Goal: Task Accomplishment & Management: Manage account settings

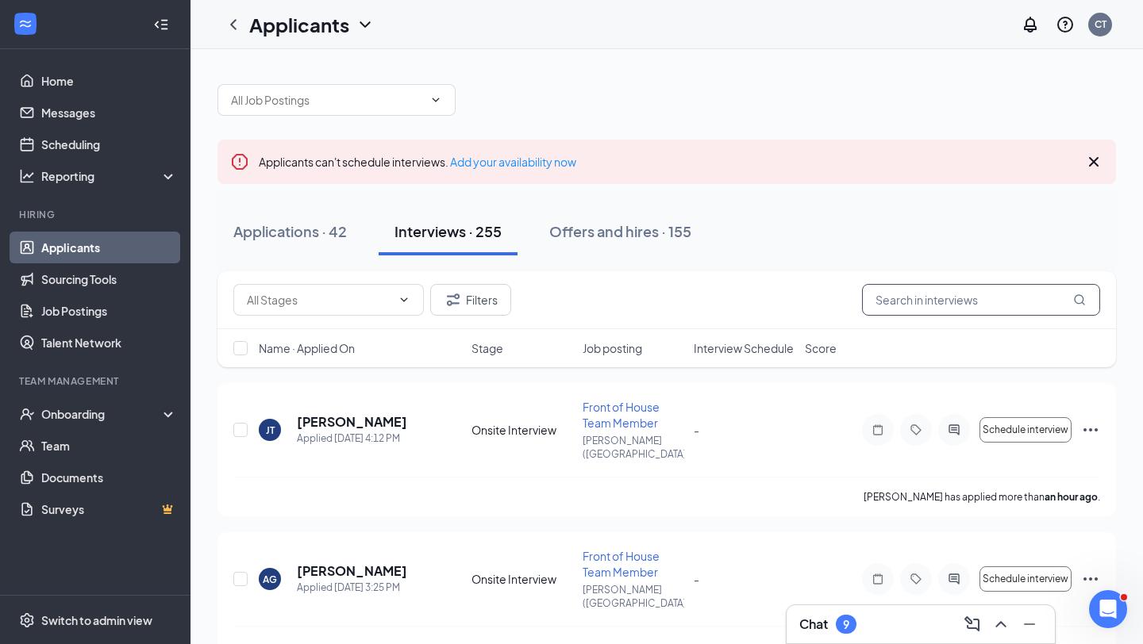
click at [937, 296] on input "text" at bounding box center [981, 300] width 238 height 32
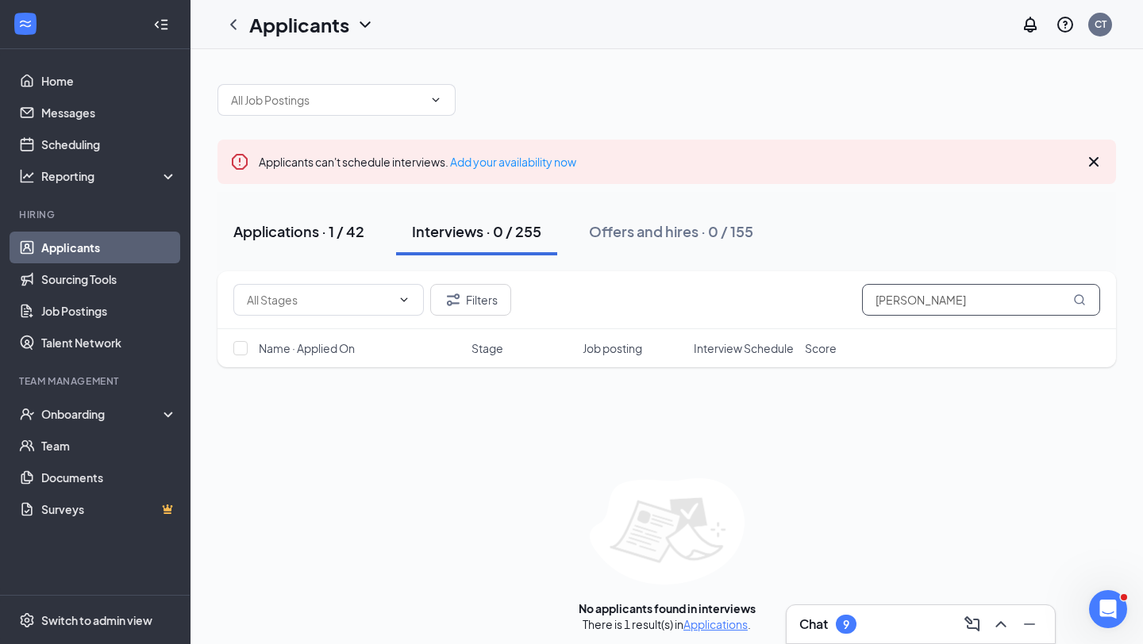
type input "[PERSON_NAME]"
click at [337, 226] on div "Applications · 1 / 42" at bounding box center [298, 231] width 131 height 20
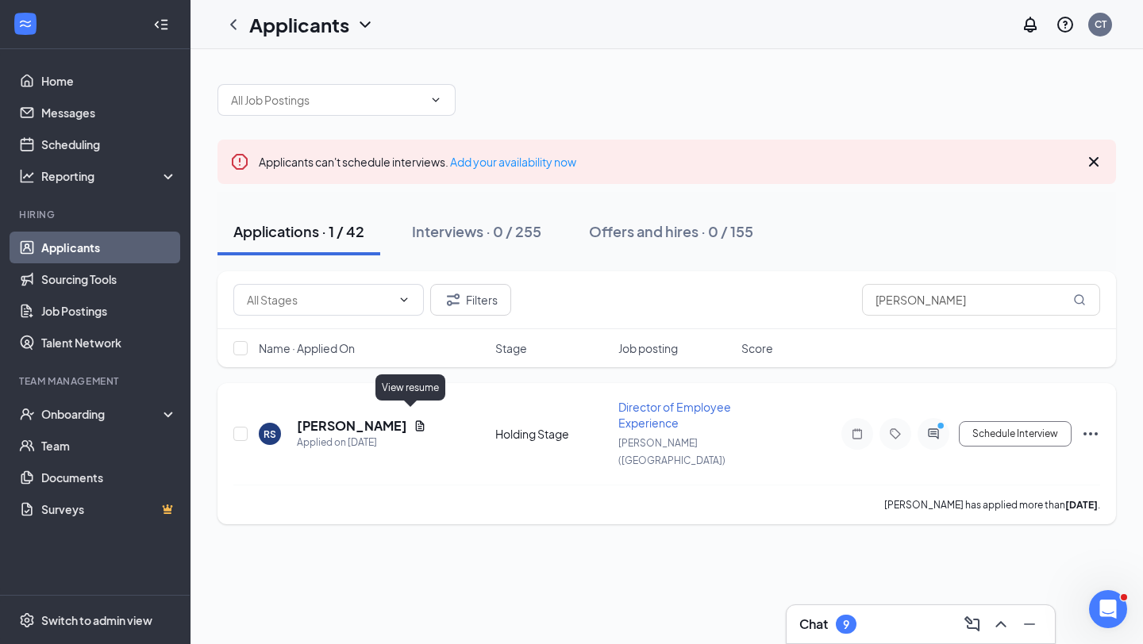
drag, startPoint x: 295, startPoint y: 412, endPoint x: 403, endPoint y: 412, distance: 107.9
click at [403, 417] on div "RS [PERSON_NAME] Applied on [DATE]" at bounding box center [372, 433] width 227 height 33
copy h5 "[PERSON_NAME]"
click at [649, 415] on span "Director of Employee Experience" at bounding box center [674, 415] width 113 height 30
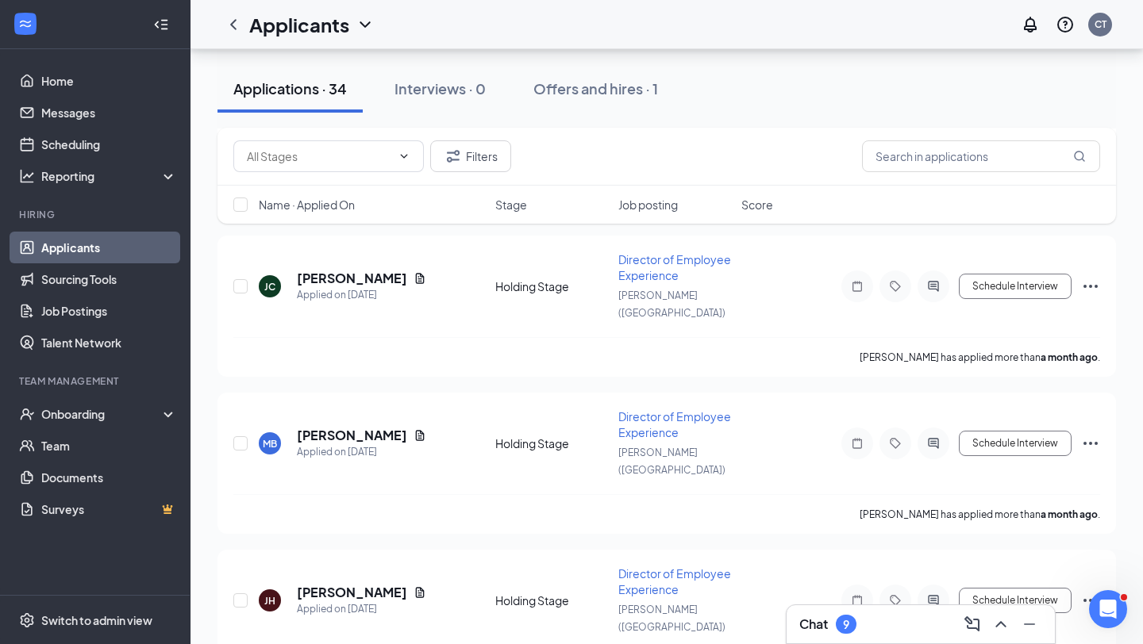
scroll to position [4507, 0]
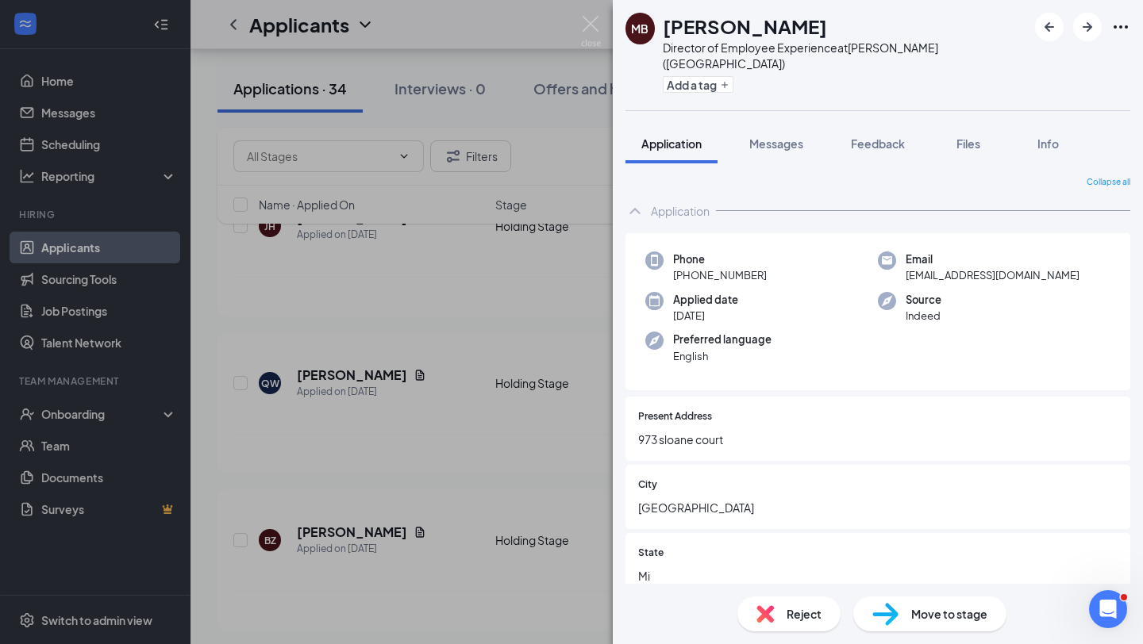
click at [774, 608] on div "Reject" at bounding box center [788, 614] width 103 height 35
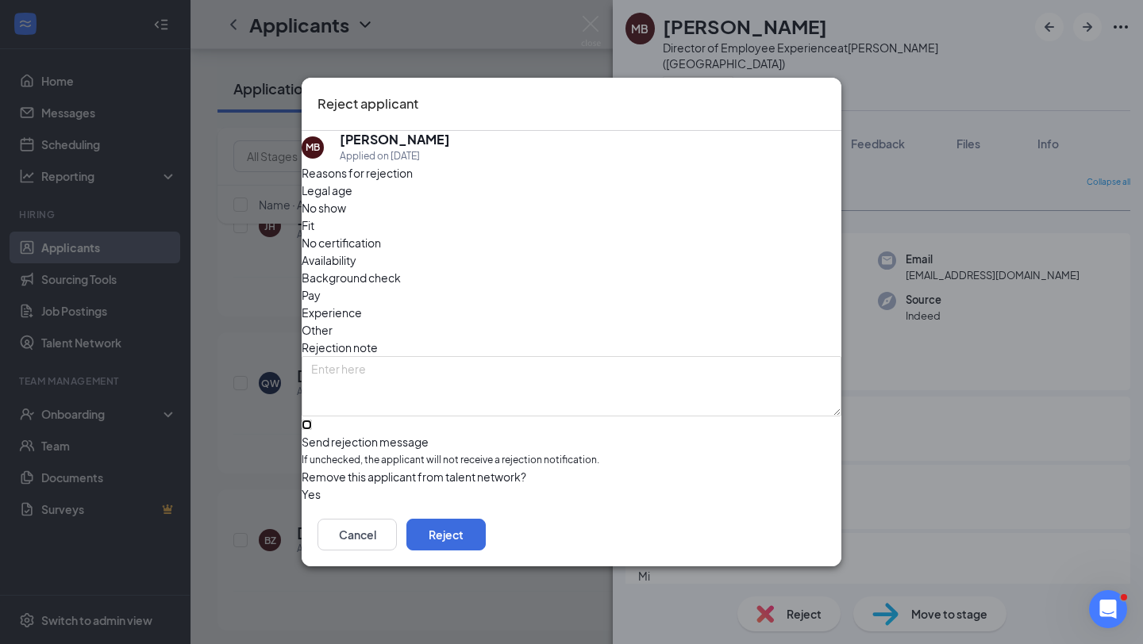
click at [312, 420] on input "Send rejection message If unchecked, the applicant will not receive a rejection…" at bounding box center [307, 425] width 10 height 10
checkbox input "true"
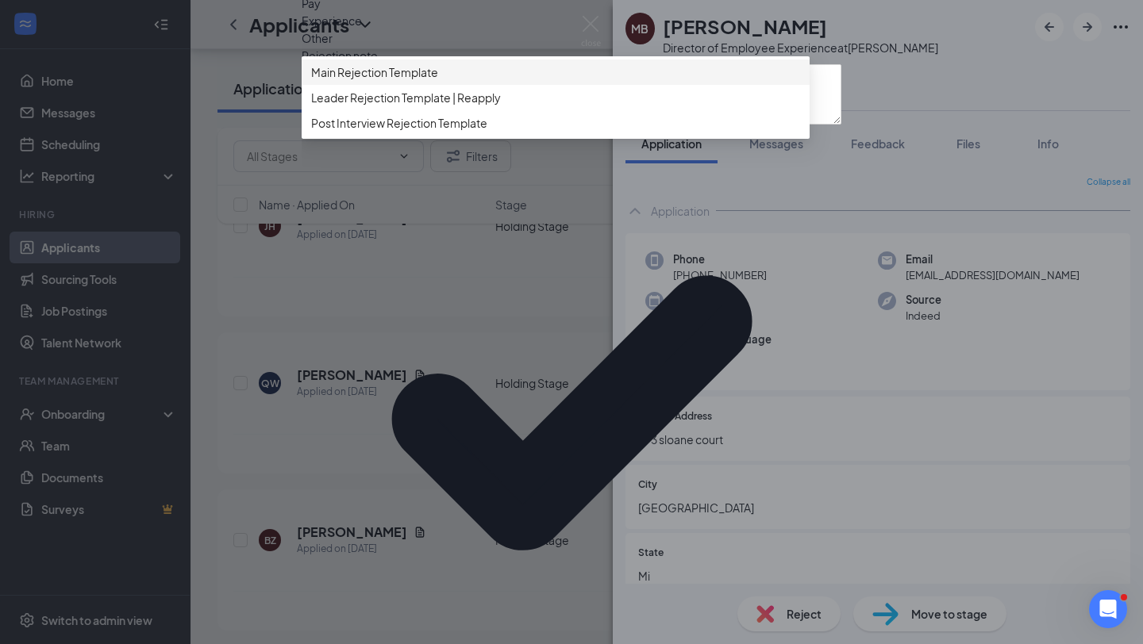
click at [487, 81] on span "Main Rejection Template" at bounding box center [555, 71] width 489 height 17
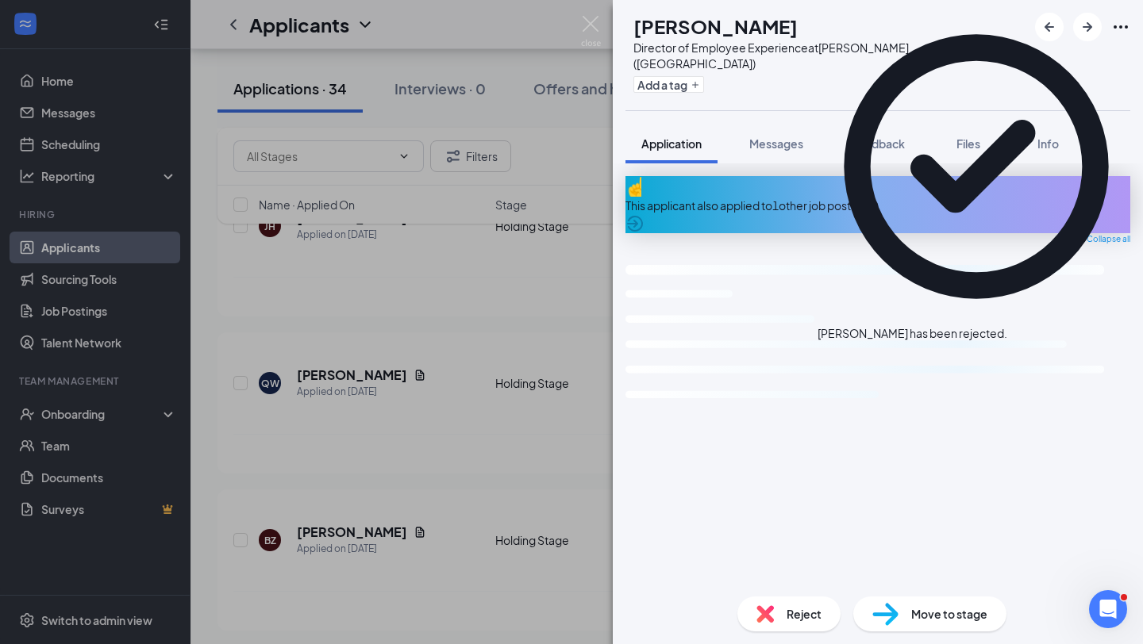
click at [217, 355] on div "AZ [PERSON_NAME] Director of Employee Experience at [GEOGRAPHIC_DATA] ([GEOGRAP…" at bounding box center [571, 322] width 1143 height 644
click at [587, 26] on div "Applicants CT" at bounding box center [666, 24] width 952 height 49
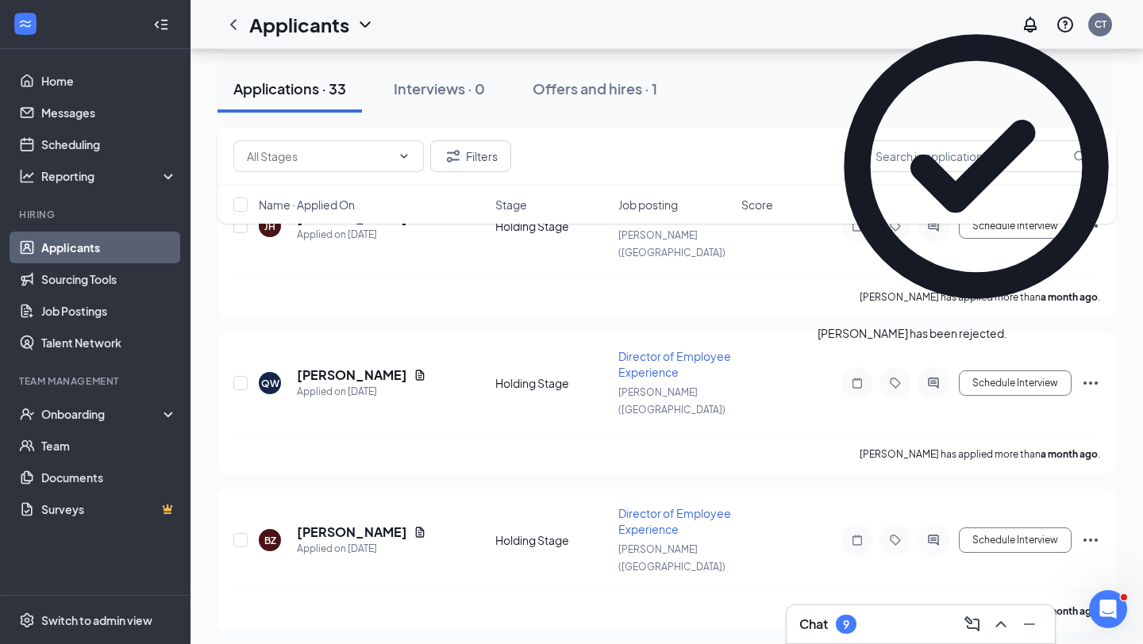
scroll to position [4368, 0]
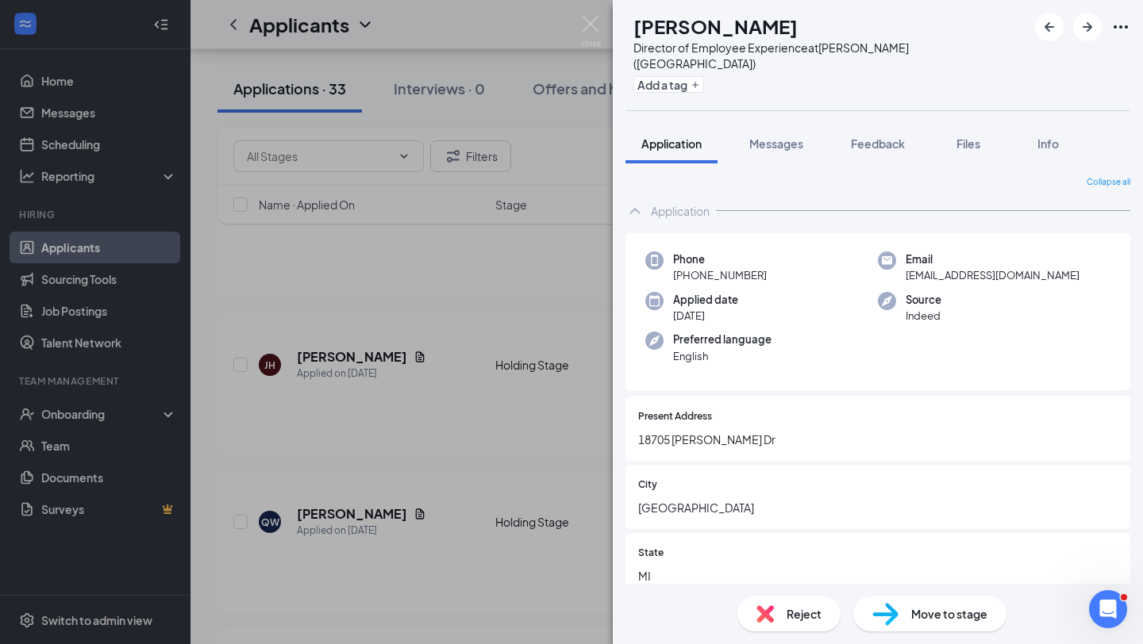
click at [764, 611] on img at bounding box center [764, 613] width 17 height 17
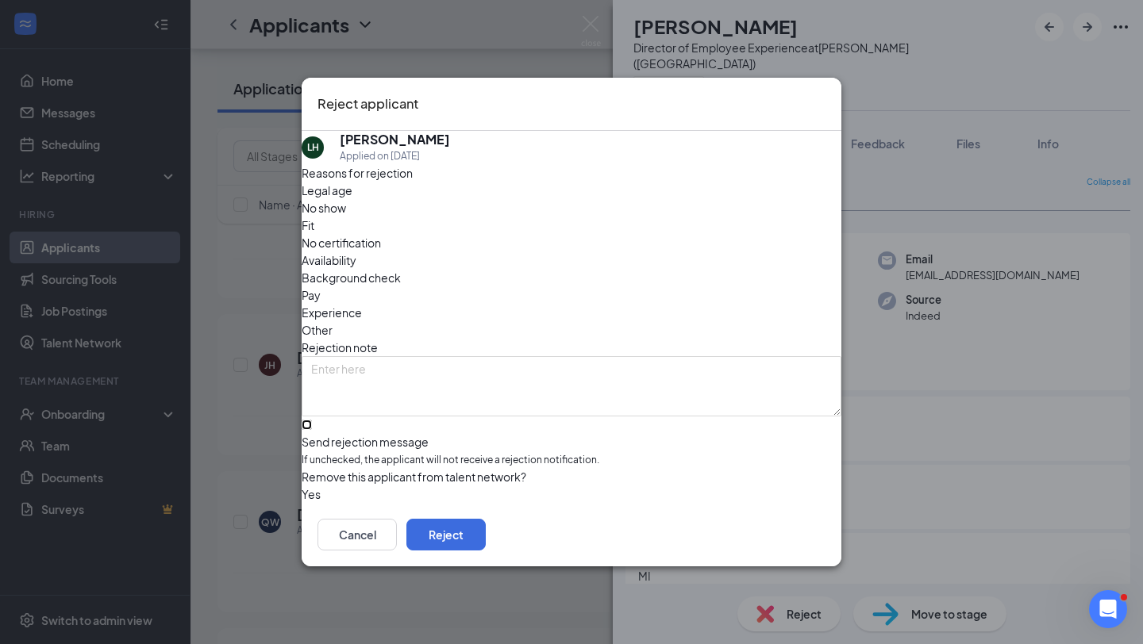
click at [312, 420] on input "Send rejection message If unchecked, the applicant will not receive a rejection…" at bounding box center [307, 425] width 10 height 10
checkbox input "true"
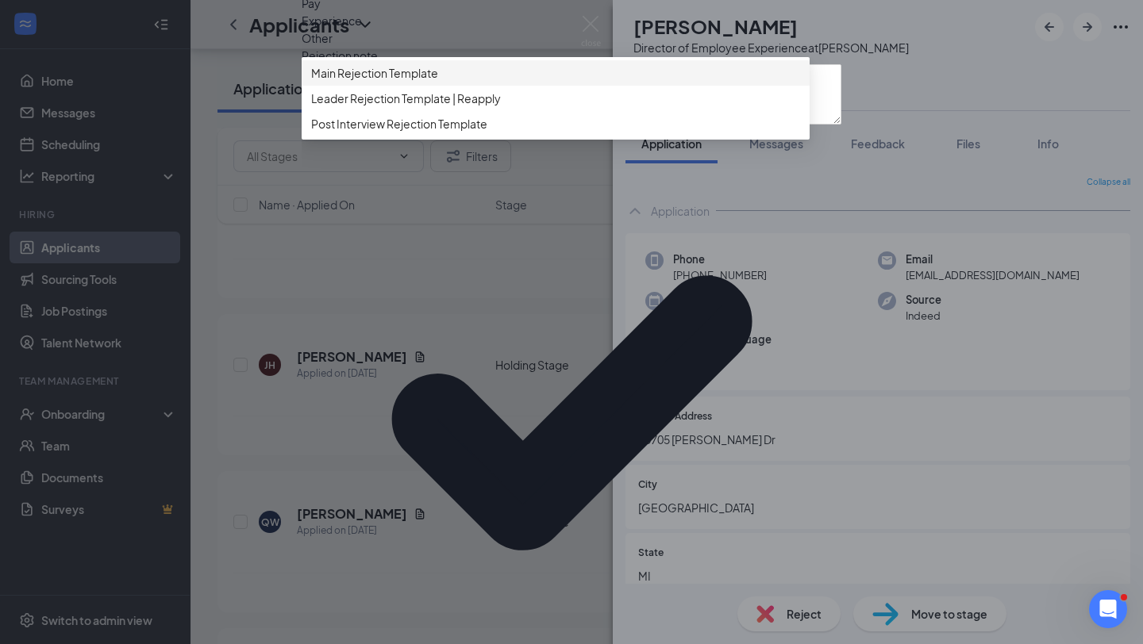
click at [457, 82] on span "Main Rejection Template" at bounding box center [555, 72] width 489 height 17
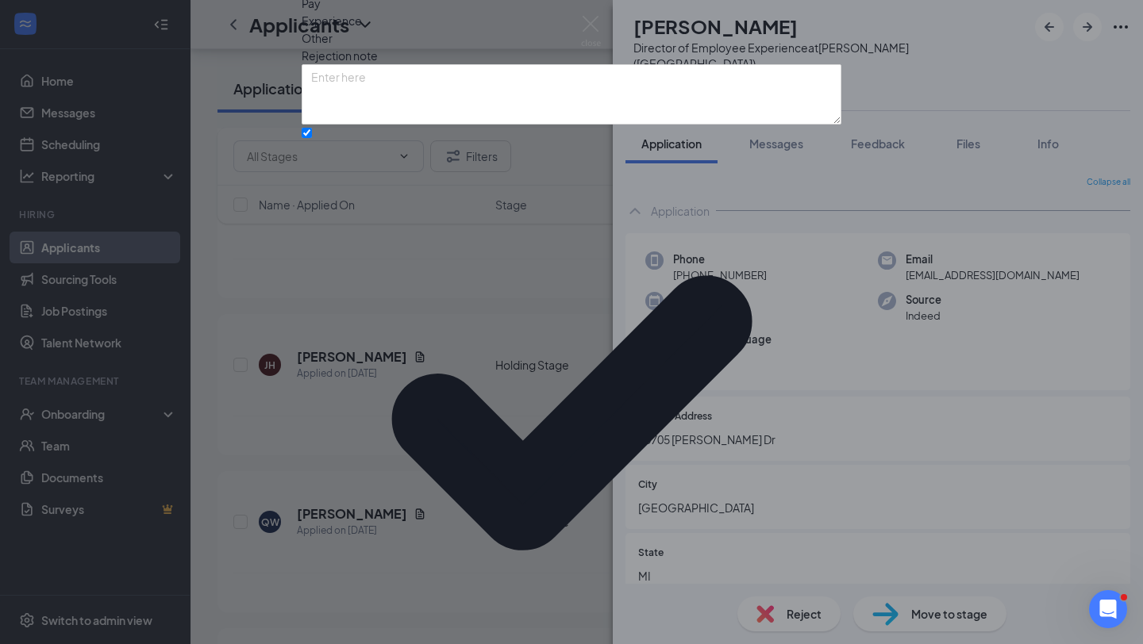
click at [471, 186] on div "[PERSON_NAME] [PERSON_NAME] Director of Employee Experience at [GEOGRAPHIC_DATA…" at bounding box center [571, 322] width 1143 height 644
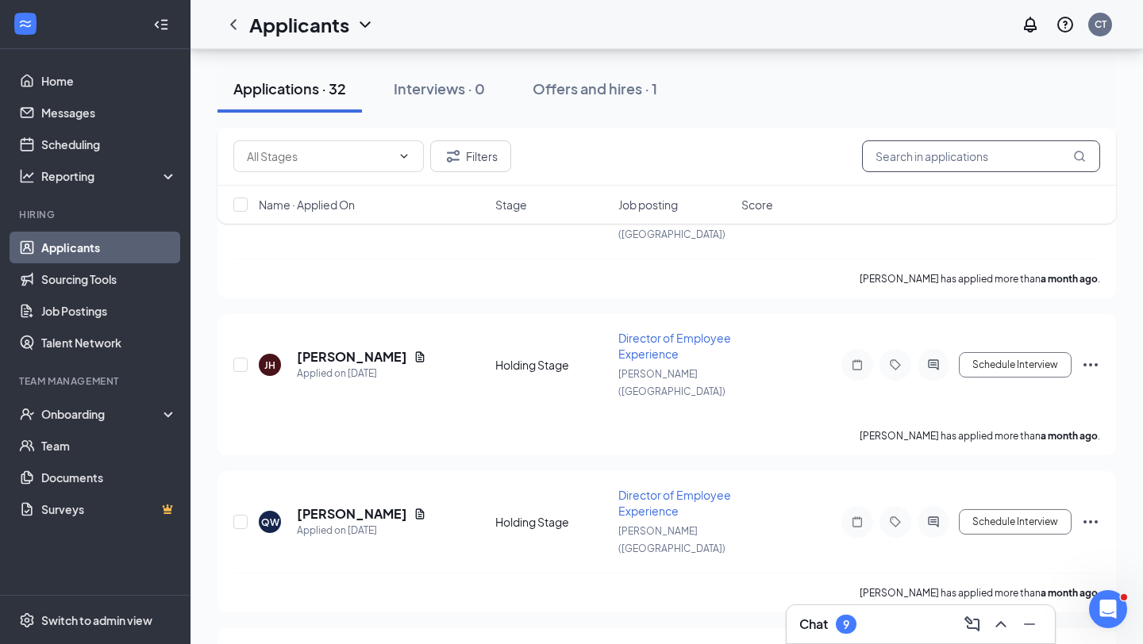
click at [917, 152] on input "text" at bounding box center [981, 156] width 238 height 32
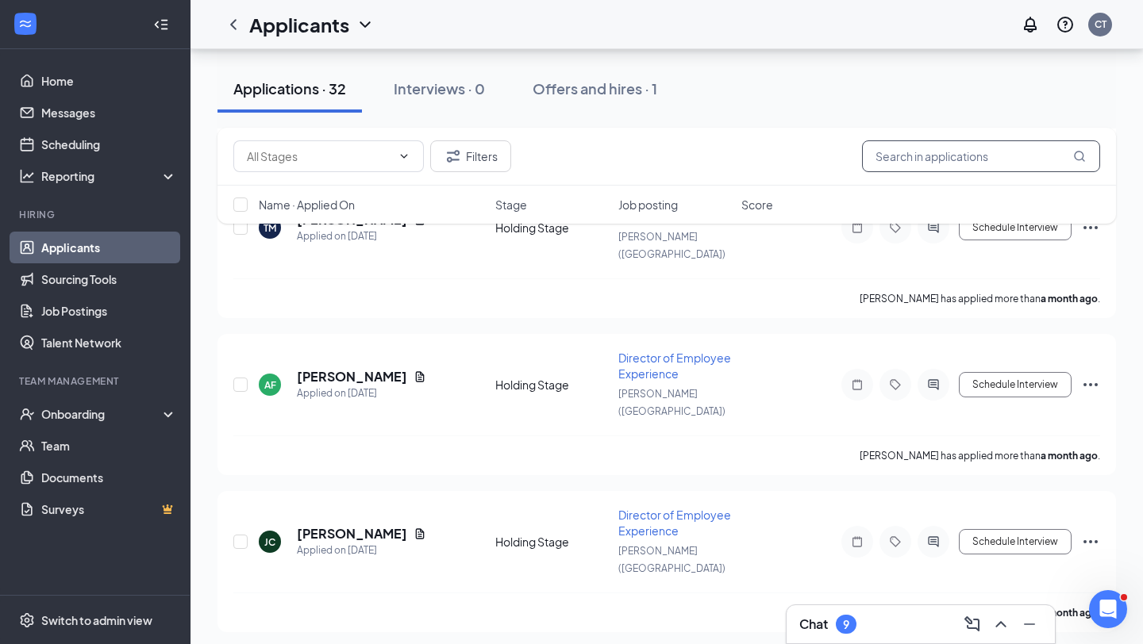
scroll to position [3860, 0]
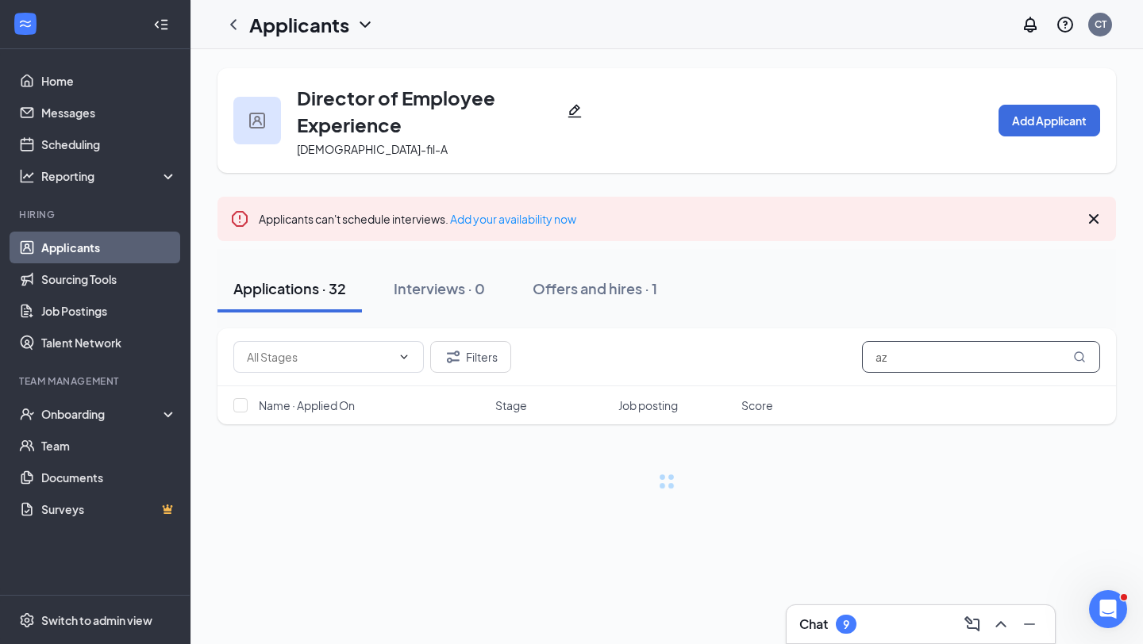
type input "a"
type input "zariah"
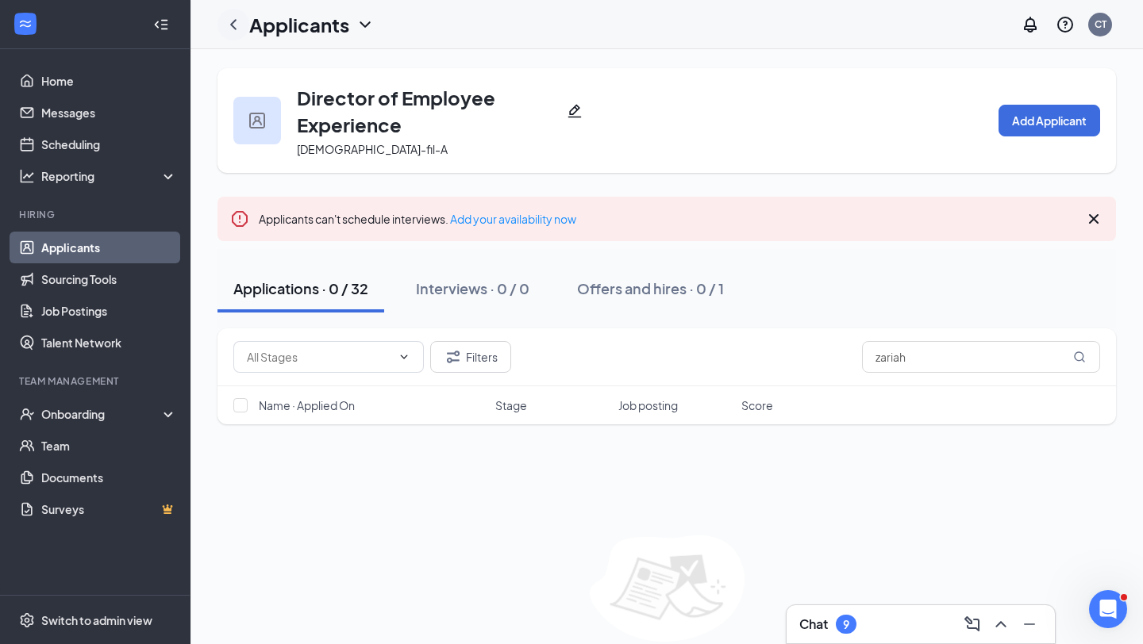
click at [236, 23] on icon "ChevronLeft" at bounding box center [233, 24] width 19 height 19
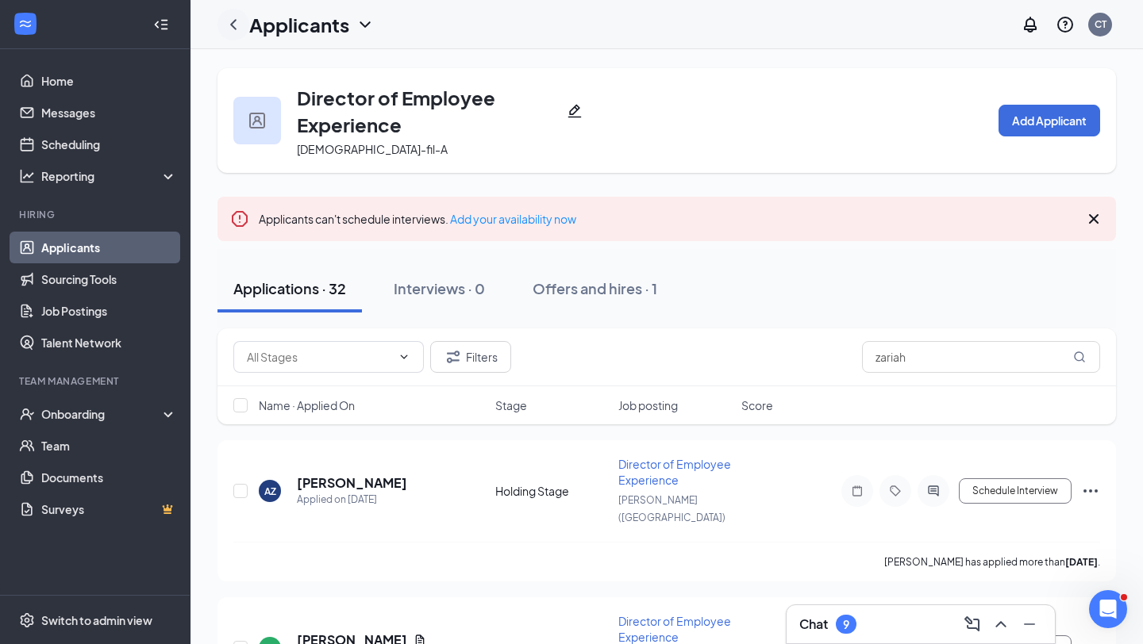
click at [238, 21] on icon "ChevronLeft" at bounding box center [233, 24] width 19 height 19
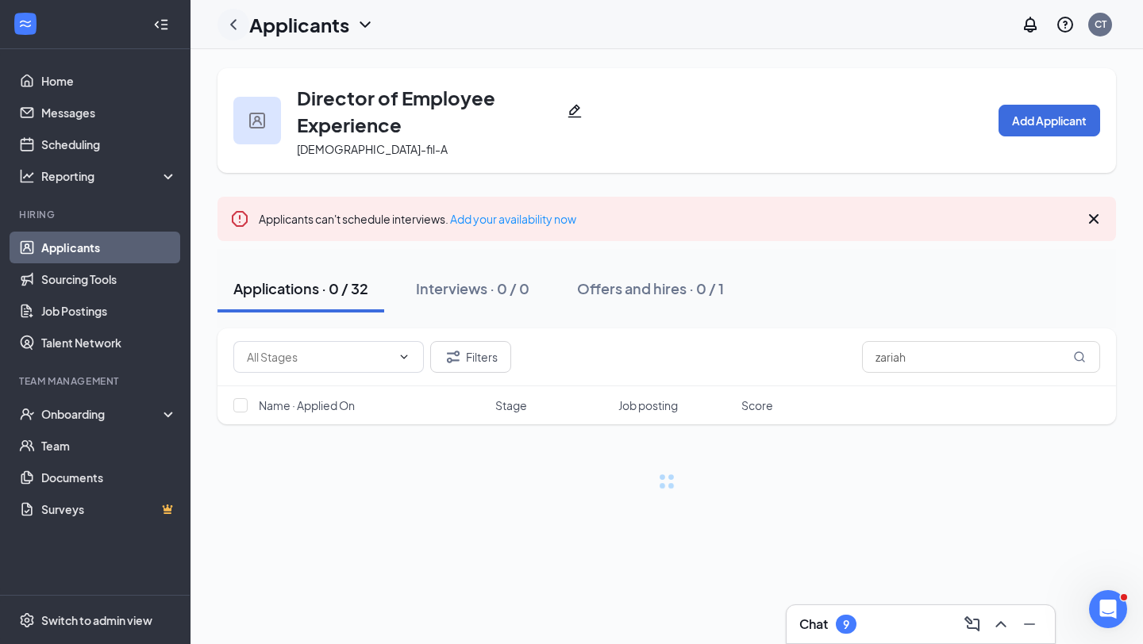
click at [237, 23] on icon "ChevronLeft" at bounding box center [233, 24] width 19 height 19
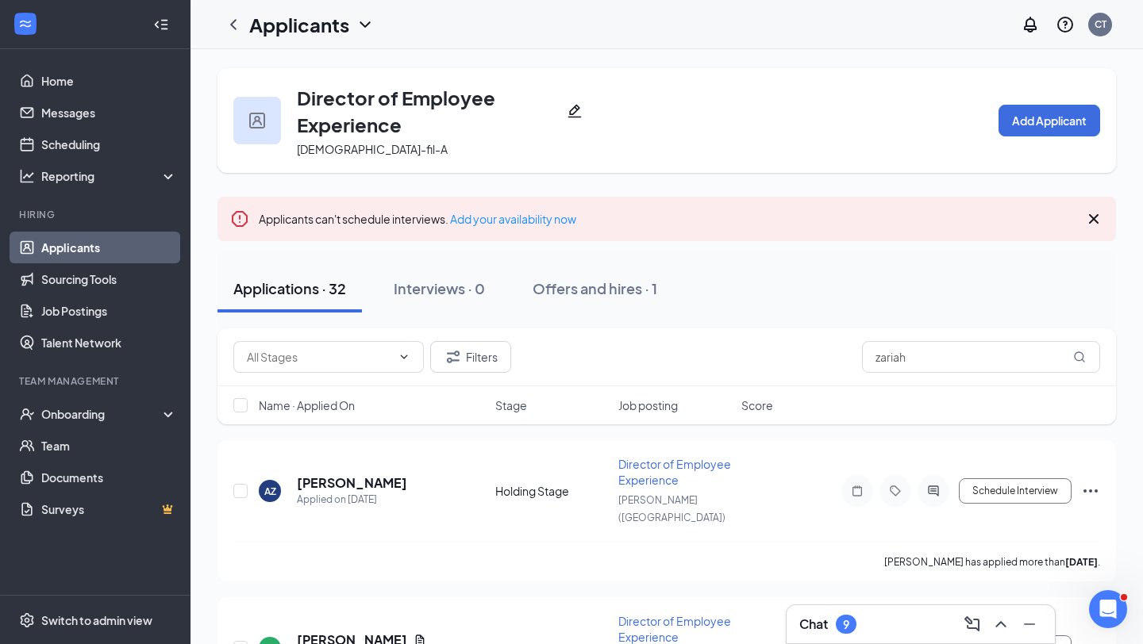
click at [134, 244] on link "Applicants" at bounding box center [109, 248] width 136 height 32
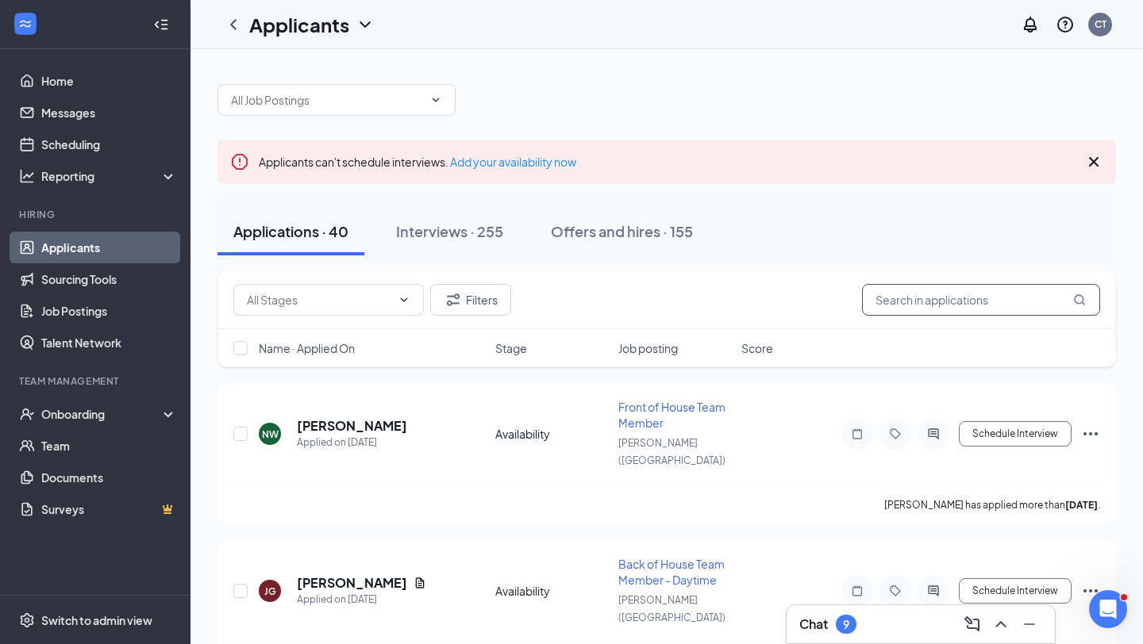
click at [992, 294] on input "text" at bounding box center [981, 300] width 238 height 32
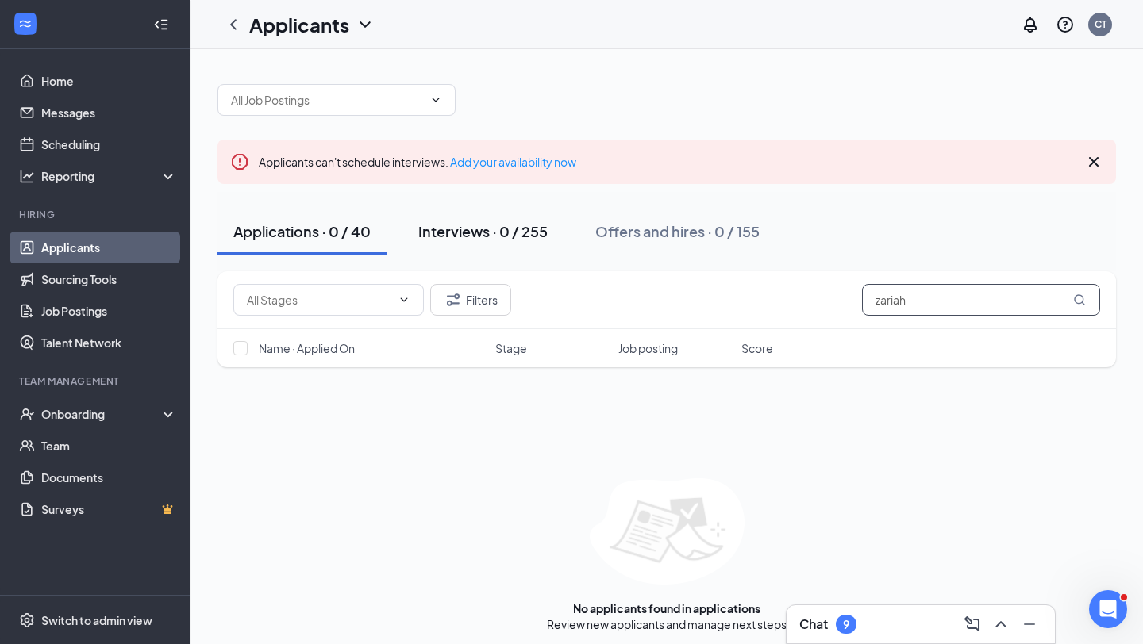
type input "zariah"
click at [513, 219] on button "Interviews · 0 / 255" at bounding box center [482, 232] width 161 height 48
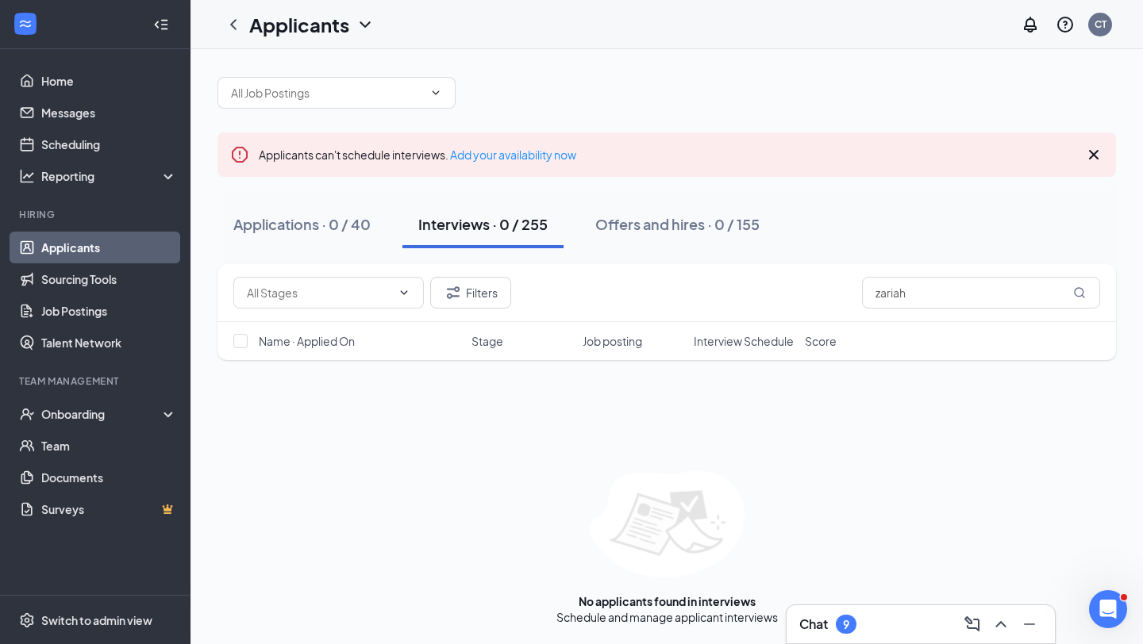
scroll to position [7, 0]
click at [937, 287] on input "zariah" at bounding box center [981, 293] width 238 height 32
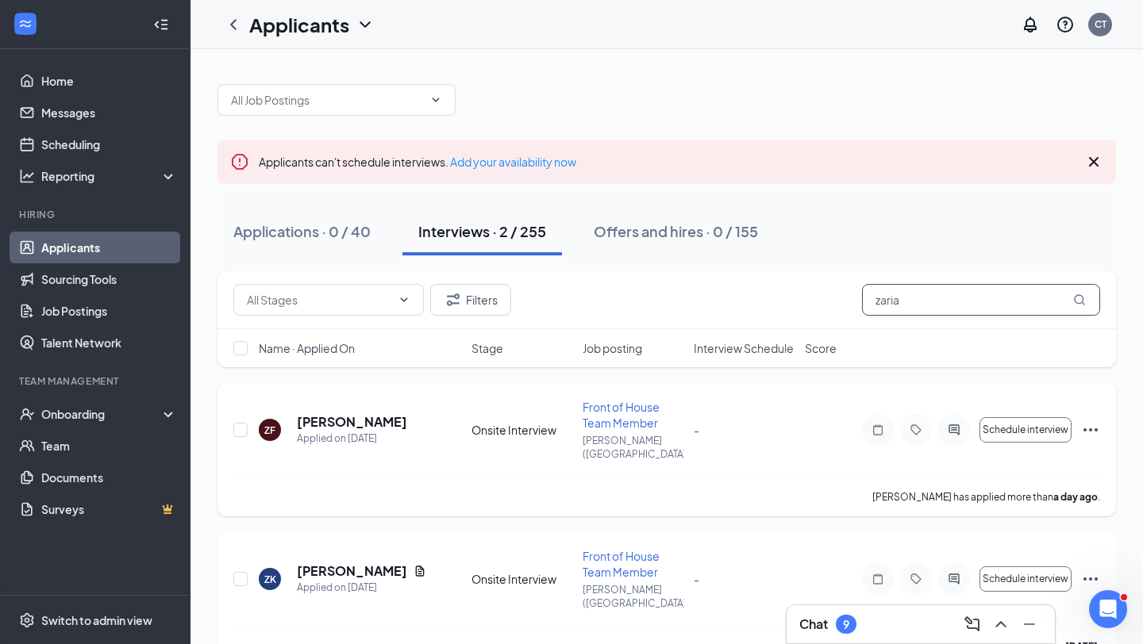
scroll to position [13, 0]
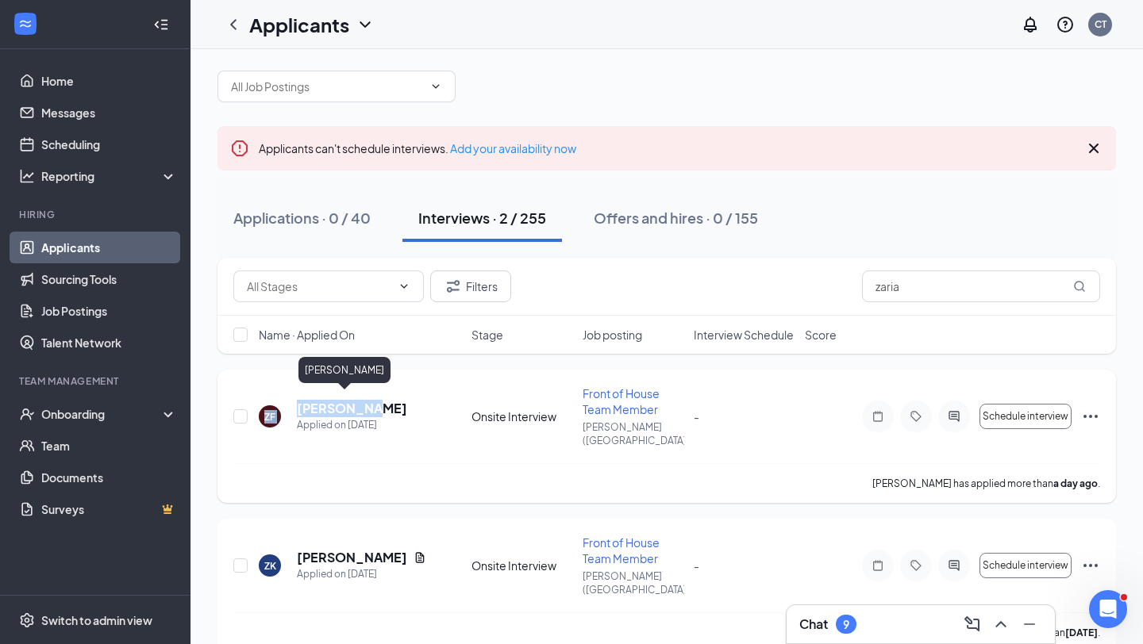
click at [375, 394] on div "ZF [PERSON_NAME] Applied on [DATE] Onsite Interview Front of House Team Member …" at bounding box center [666, 425] width 866 height 78
click at [360, 401] on div "[PERSON_NAME]" at bounding box center [352, 408] width 110 height 17
click at [357, 400] on h5 "[PERSON_NAME]" at bounding box center [352, 408] width 110 height 17
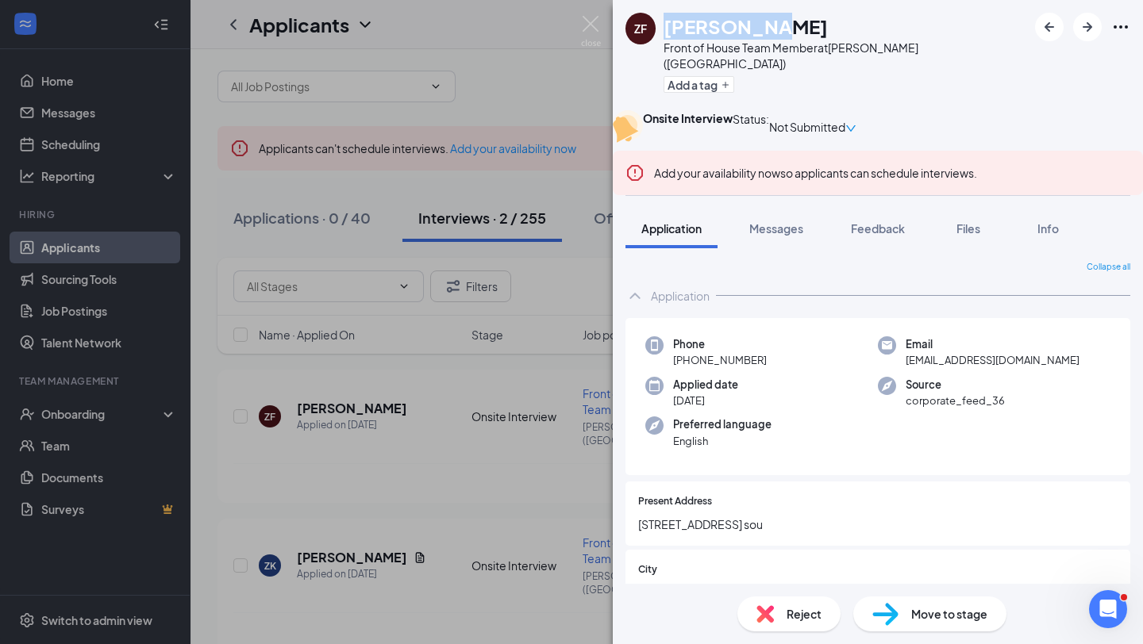
drag, startPoint x: 766, startPoint y: 25, endPoint x: 667, endPoint y: 34, distance: 98.8
click at [667, 34] on div "[PERSON_NAME]" at bounding box center [844, 26] width 363 height 27
copy h1 "[PERSON_NAME]"
click at [596, 24] on img at bounding box center [591, 31] width 20 height 31
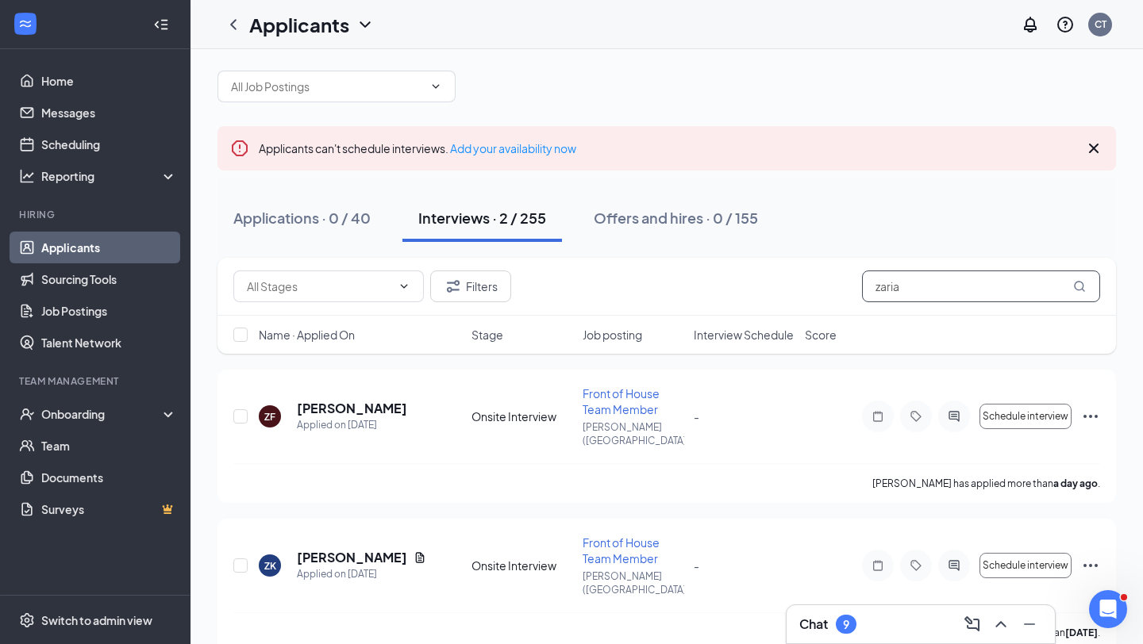
click at [941, 287] on input "zaria" at bounding box center [981, 287] width 238 height 32
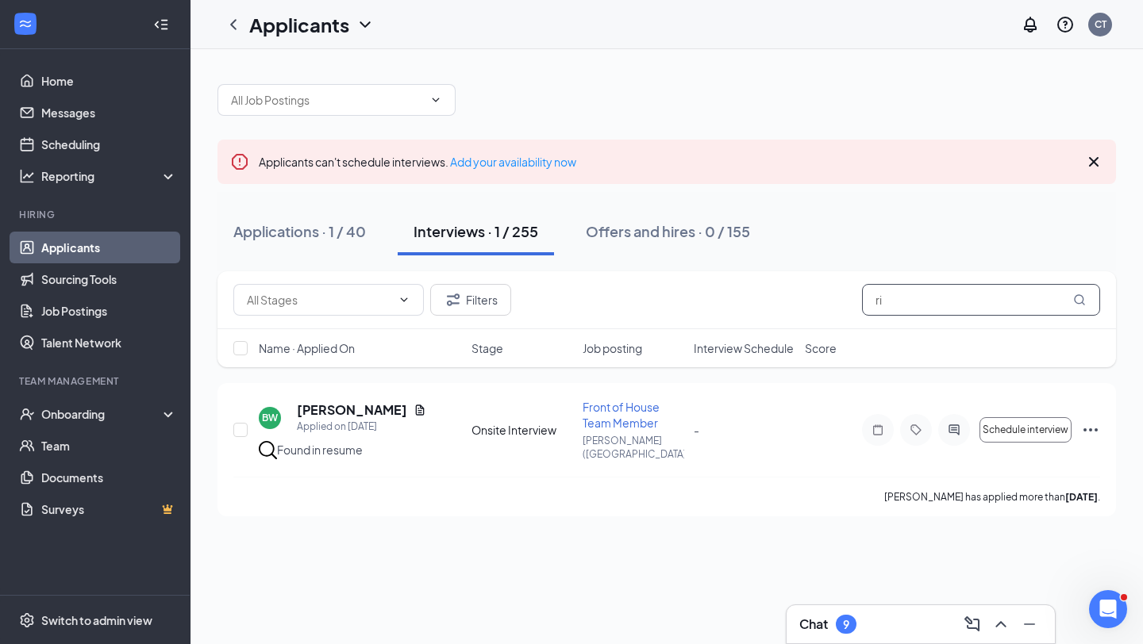
type input "r"
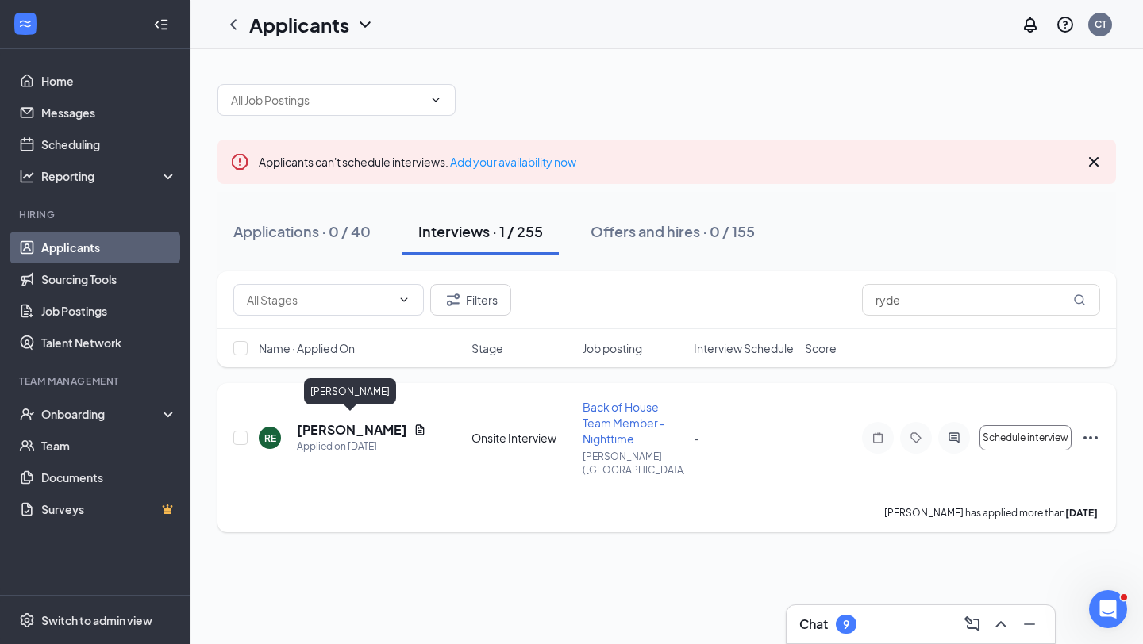
click at [319, 421] on h5 "[PERSON_NAME]" at bounding box center [352, 429] width 110 height 17
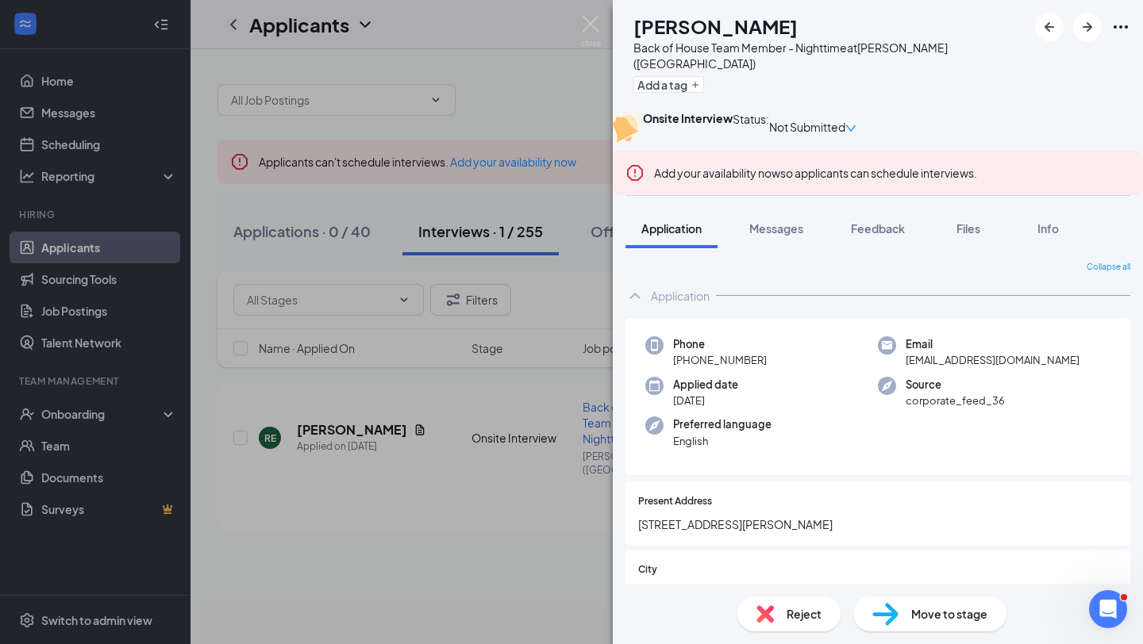
drag, startPoint x: 751, startPoint y: 33, endPoint x: 665, endPoint y: 29, distance: 85.8
click at [665, 29] on div "[PERSON_NAME]" at bounding box center [830, 26] width 394 height 27
click at [589, 23] on img at bounding box center [591, 31] width 20 height 31
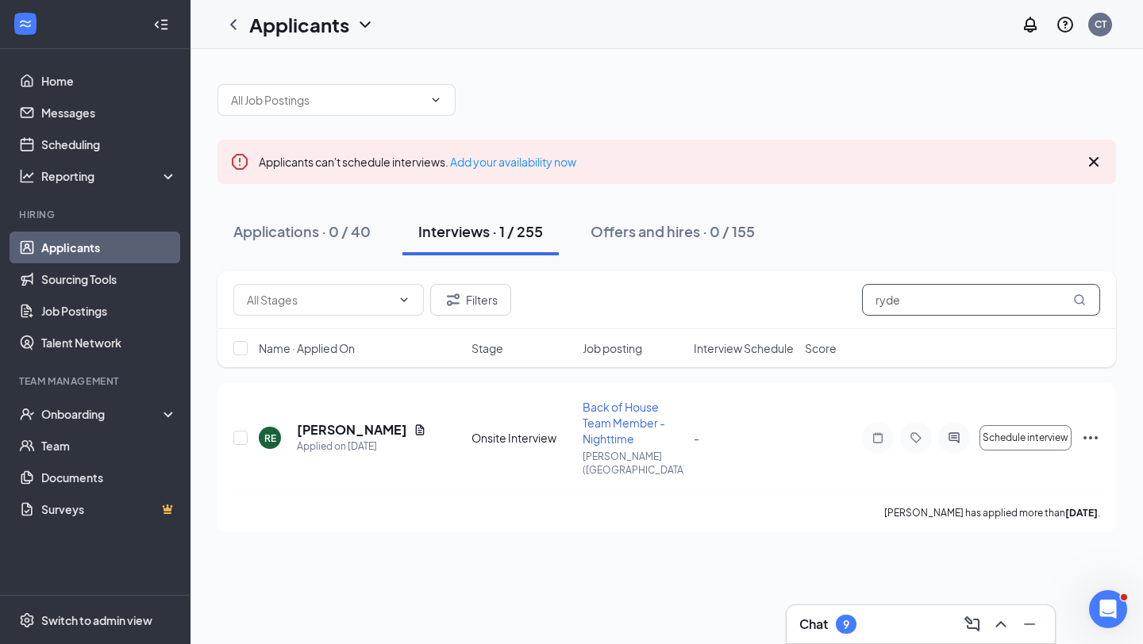
click at [970, 298] on input "ryde" at bounding box center [981, 300] width 238 height 32
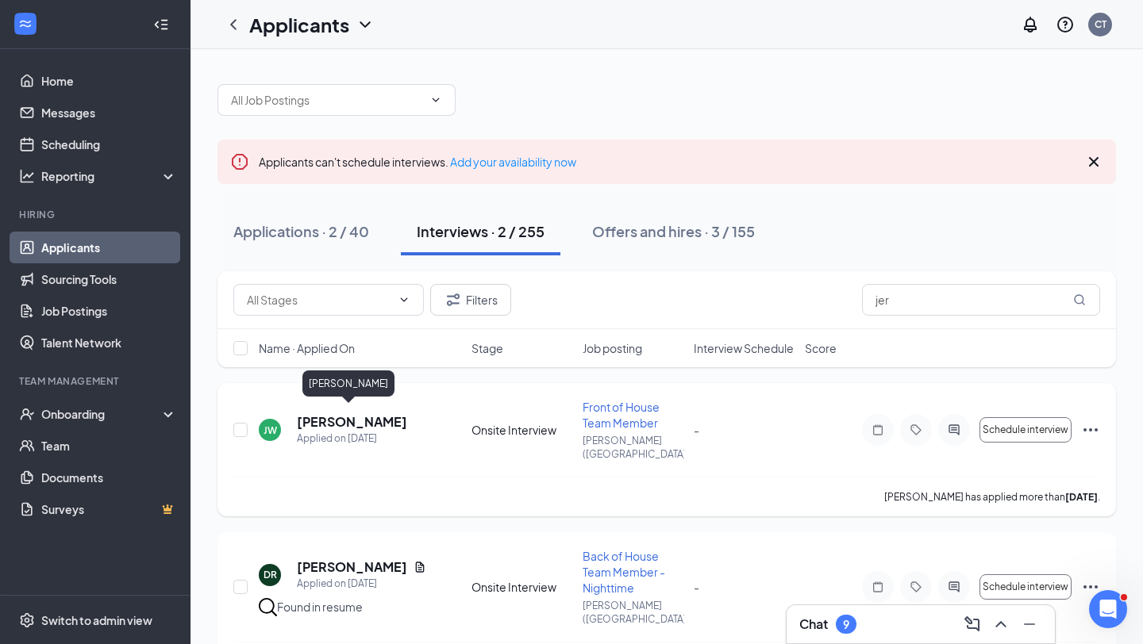
drag, startPoint x: 398, startPoint y: 413, endPoint x: 298, endPoint y: 421, distance: 100.3
click at [298, 421] on div "[PERSON_NAME] [PERSON_NAME] Applied on [DATE]" at bounding box center [360, 429] width 203 height 33
copy h5 "[PERSON_NAME]"
click at [934, 302] on input "jer" at bounding box center [981, 300] width 238 height 32
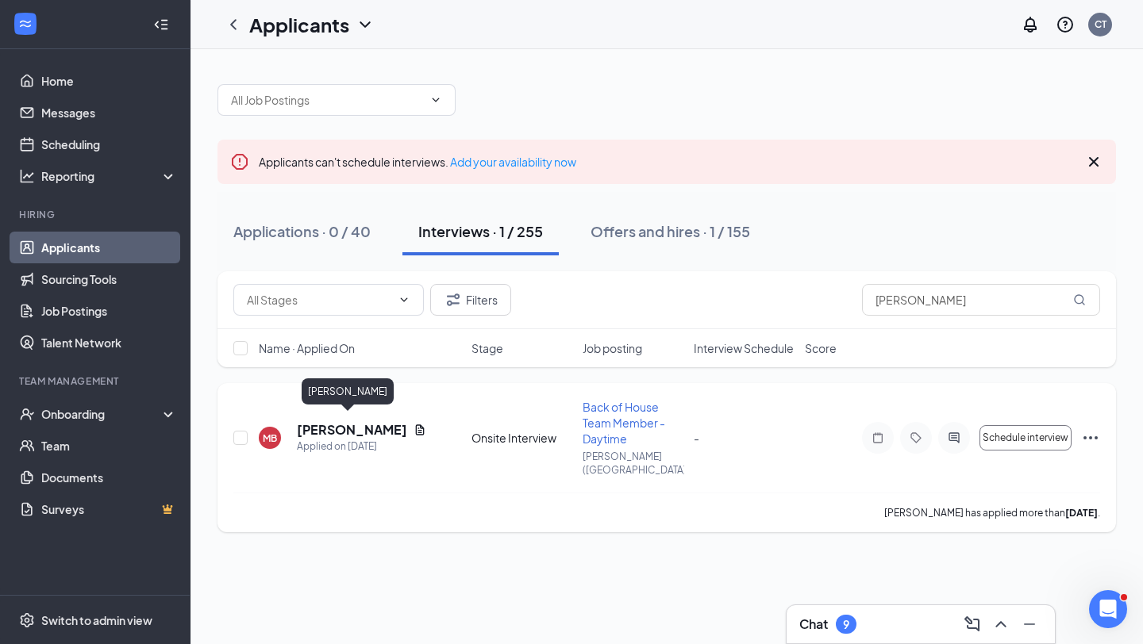
click at [358, 425] on h5 "[PERSON_NAME]" at bounding box center [352, 429] width 110 height 17
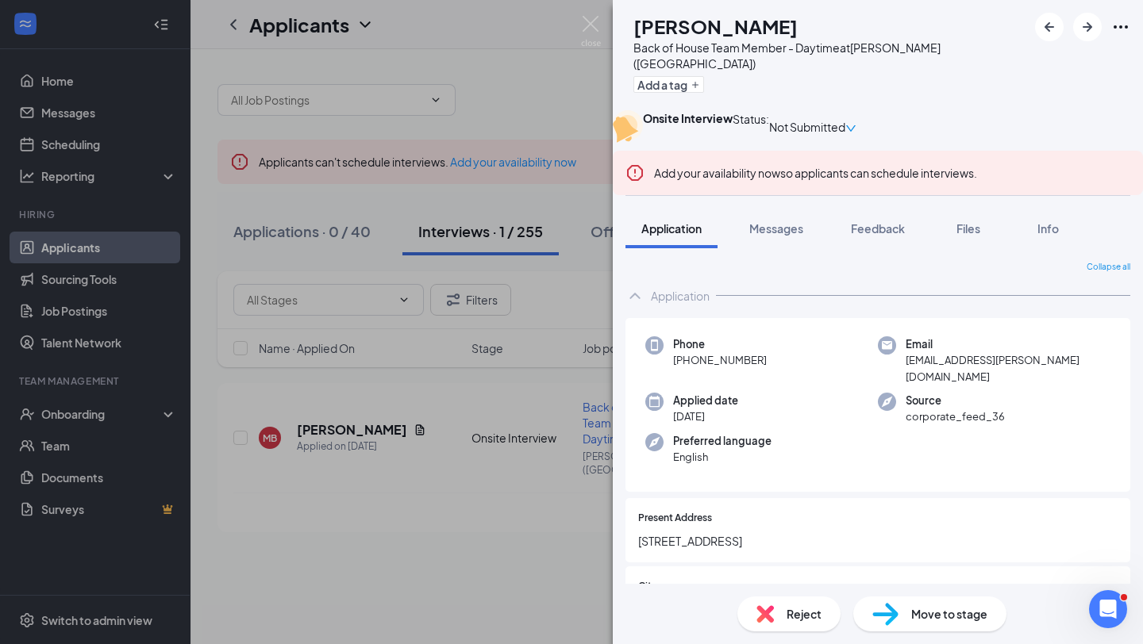
drag, startPoint x: 860, startPoint y: 28, endPoint x: 654, endPoint y: 27, distance: 206.3
click at [657, 27] on div "MB [PERSON_NAME] Back of House Team Member - Daytime at [GEOGRAPHIC_DATA] ([GEO…" at bounding box center [826, 55] width 402 height 85
click at [593, 31] on img at bounding box center [591, 31] width 20 height 31
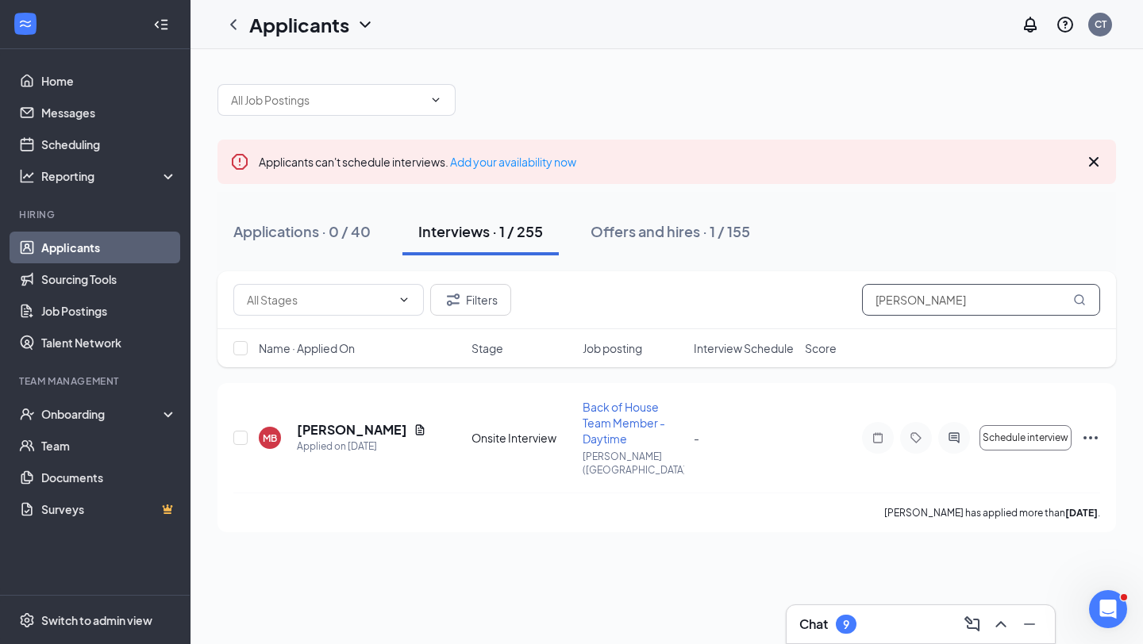
click at [997, 302] on input "[PERSON_NAME]" at bounding box center [981, 300] width 238 height 32
type input "[PERSON_NAME]"
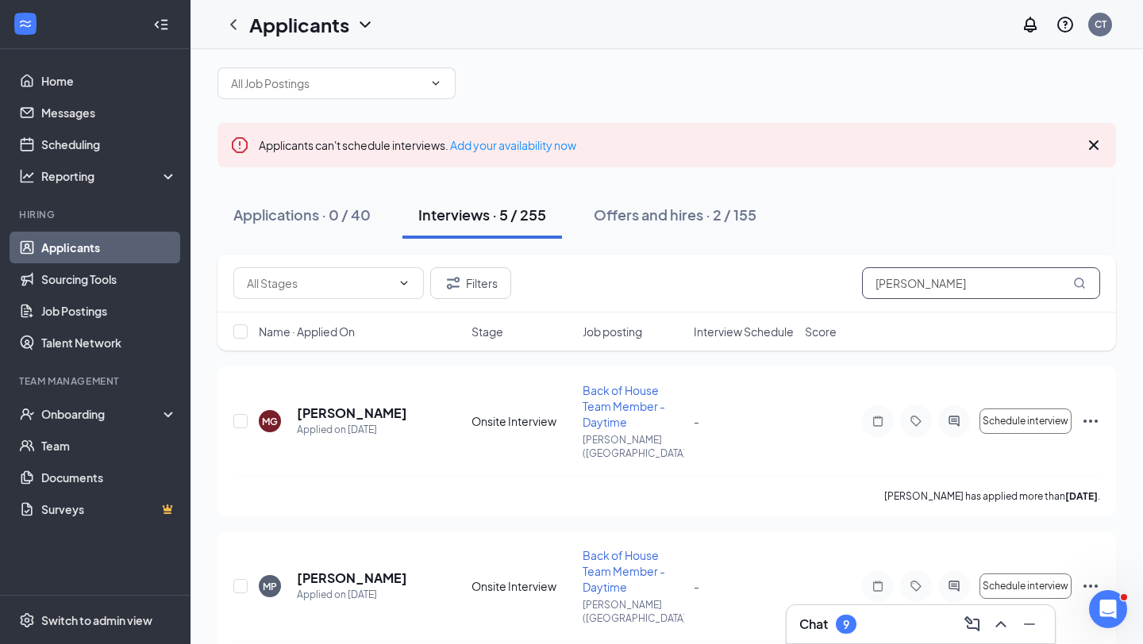
scroll to position [11, 0]
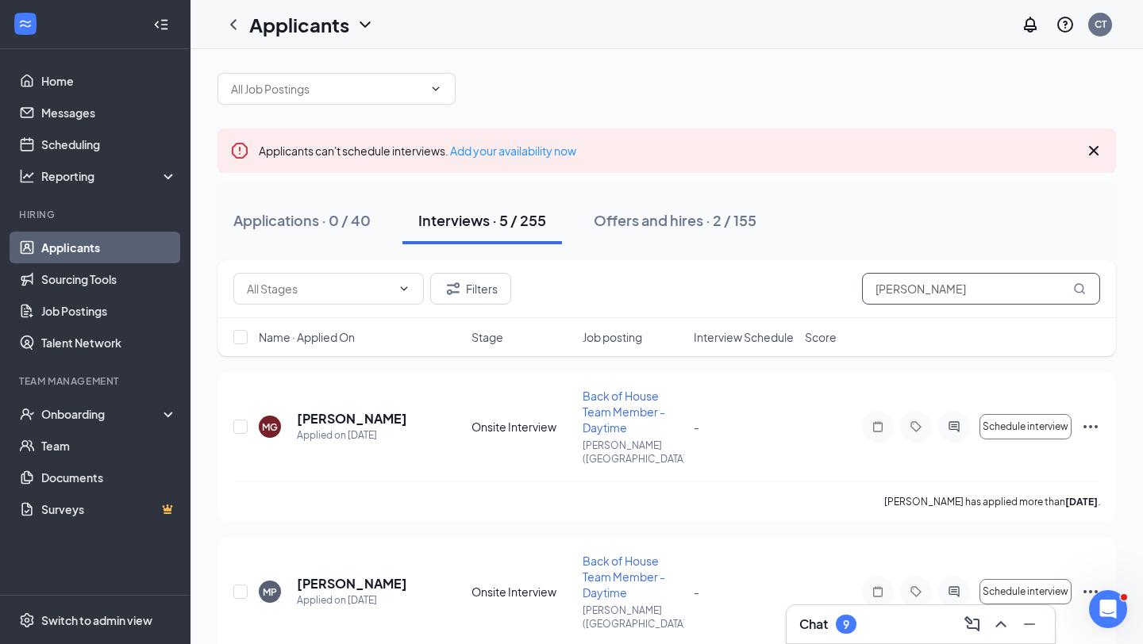
click at [968, 291] on input "[PERSON_NAME]" at bounding box center [981, 289] width 238 height 32
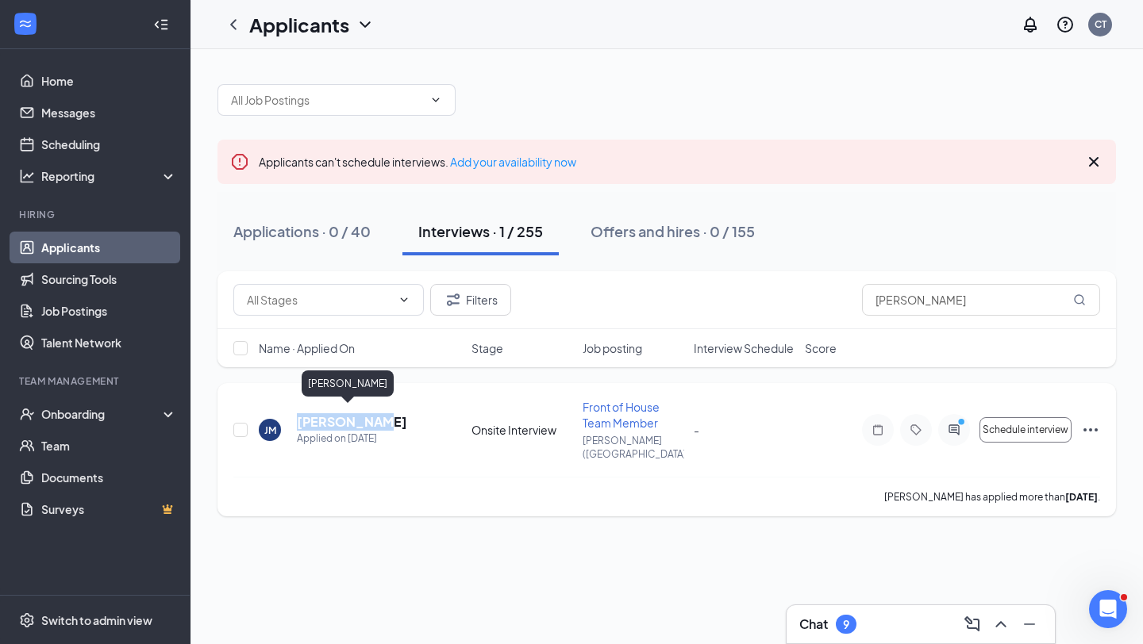
drag, startPoint x: 398, startPoint y: 413, endPoint x: 296, endPoint y: 414, distance: 101.6
click at [296, 414] on div "[PERSON_NAME] [PERSON_NAME] Applied on [DATE]" at bounding box center [360, 429] width 203 height 33
copy h5 "[PERSON_NAME]"
click at [1013, 297] on input "[PERSON_NAME]" at bounding box center [981, 300] width 238 height 32
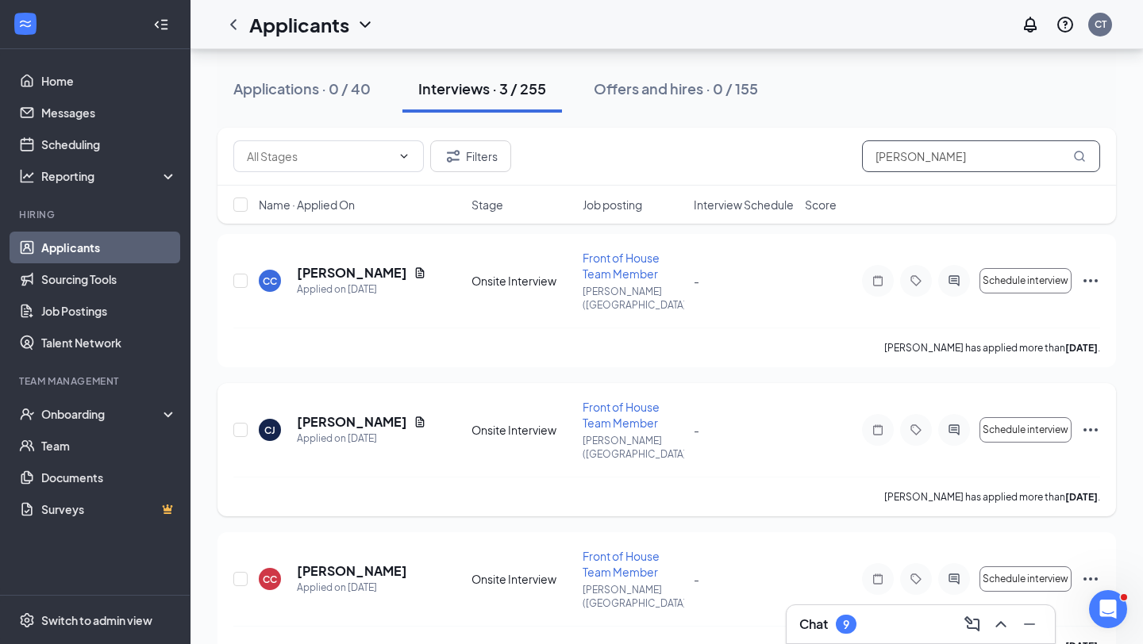
scroll to position [149, 0]
drag, startPoint x: 394, startPoint y: 266, endPoint x: 298, endPoint y: 269, distance: 95.3
click at [298, 269] on div "[PERSON_NAME]" at bounding box center [361, 272] width 129 height 17
copy h5 "[PERSON_NAME]"
click at [962, 163] on input "[PERSON_NAME]" at bounding box center [981, 156] width 238 height 32
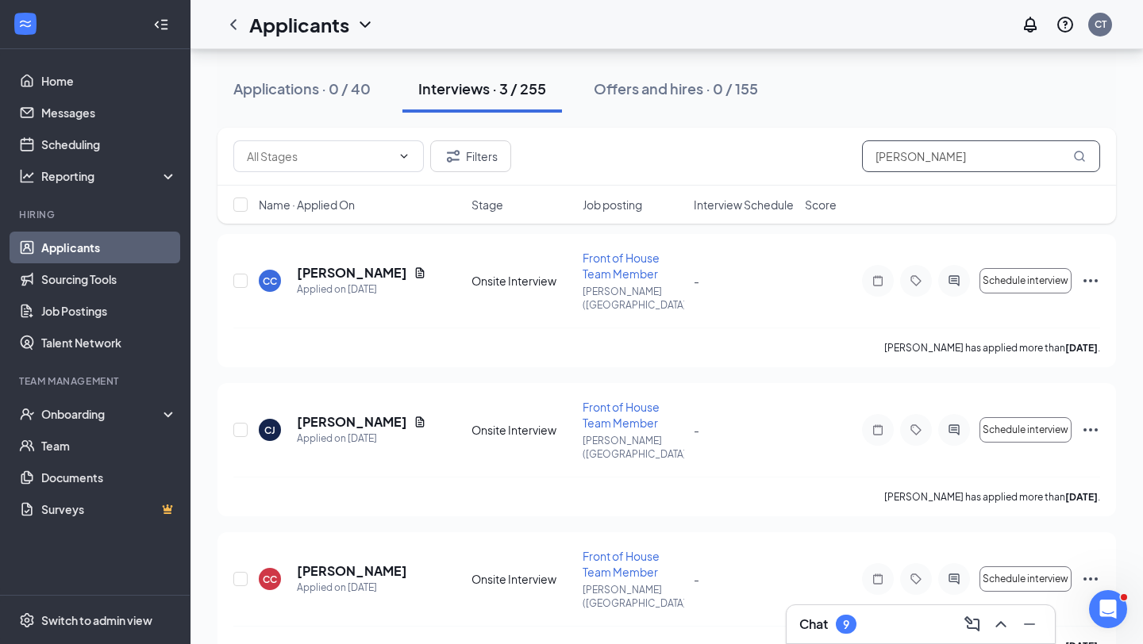
click at [962, 163] on input "[PERSON_NAME]" at bounding box center [981, 156] width 238 height 32
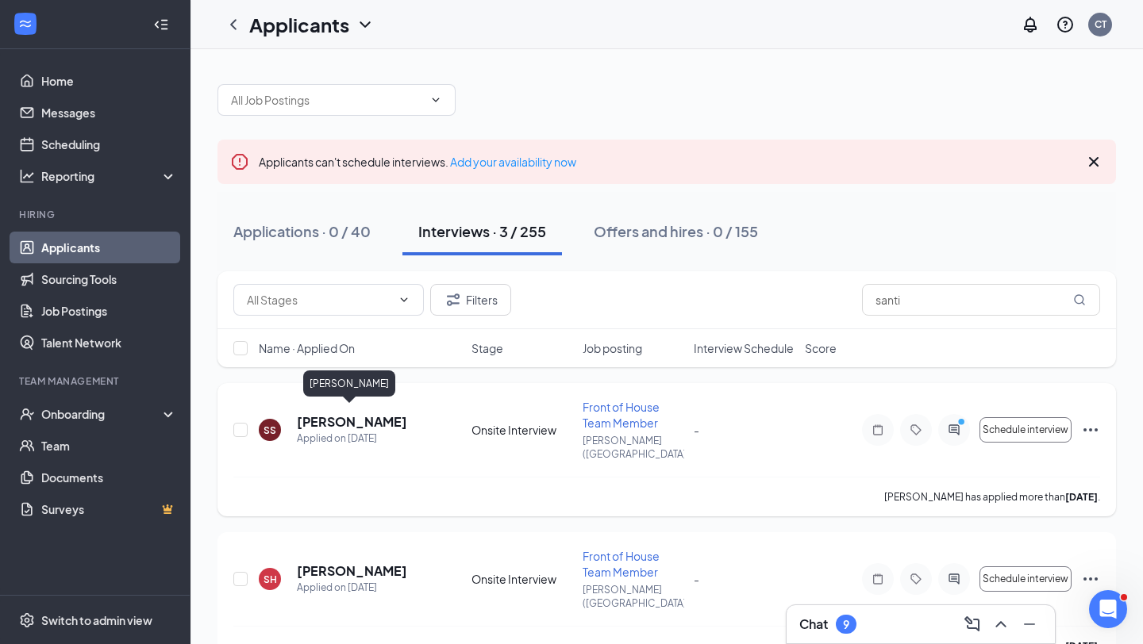
drag, startPoint x: 399, startPoint y: 408, endPoint x: 298, endPoint y: 415, distance: 101.0
click at [298, 415] on div "SS [PERSON_NAME] Applied on [DATE]" at bounding box center [360, 429] width 203 height 33
copy h5 "[PERSON_NAME]"
click at [916, 298] on input "santi" at bounding box center [981, 300] width 238 height 32
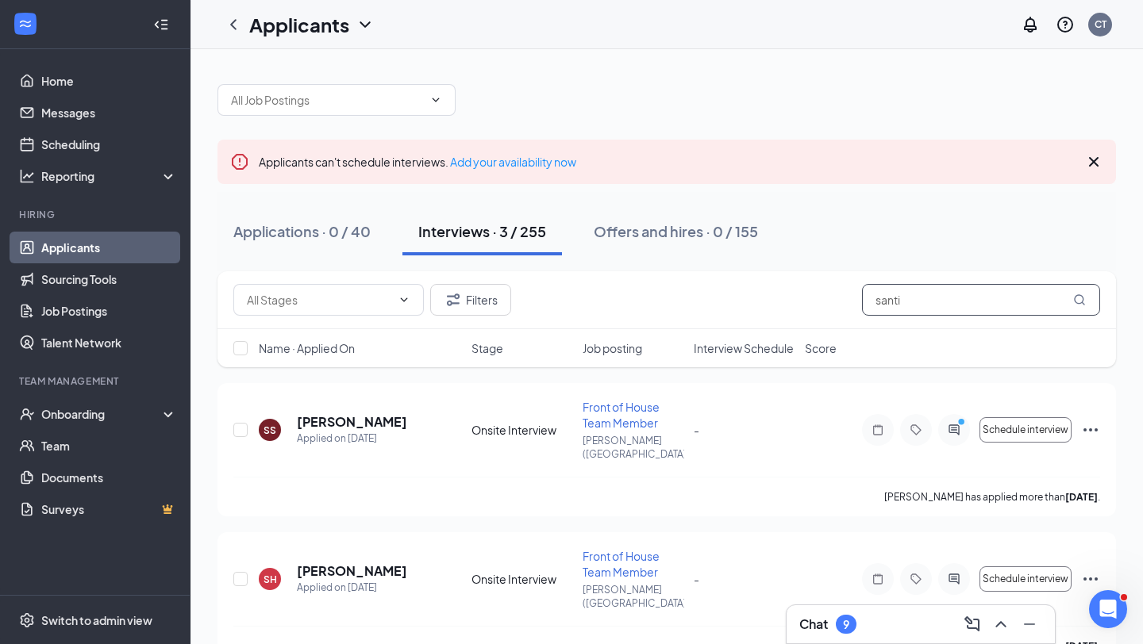
click at [916, 298] on input "santi" at bounding box center [981, 300] width 238 height 32
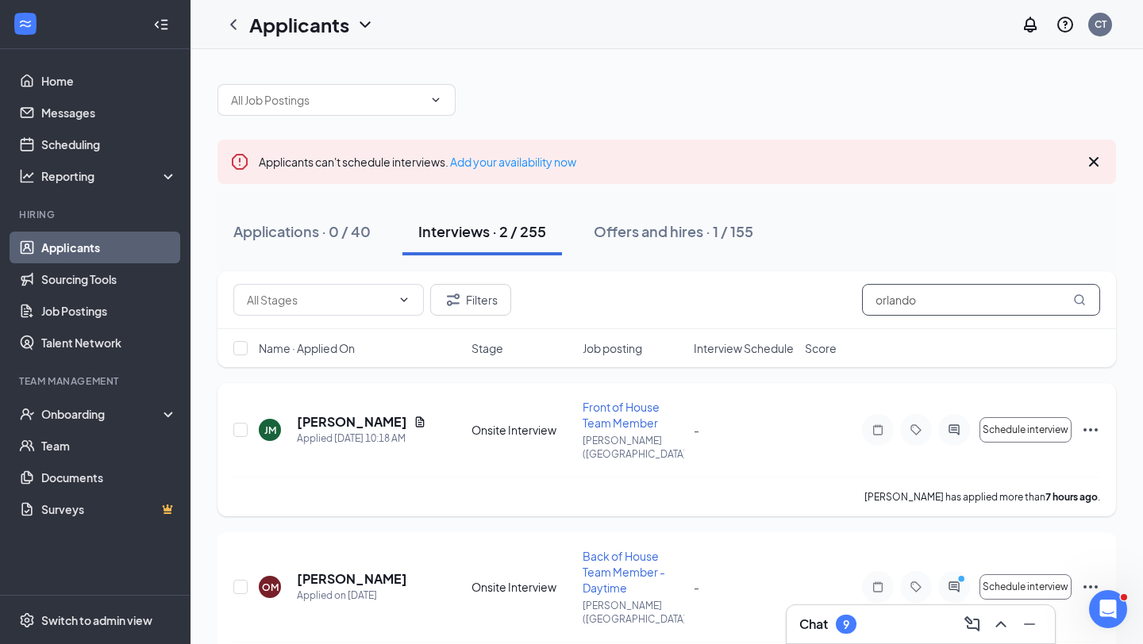
scroll to position [29, 0]
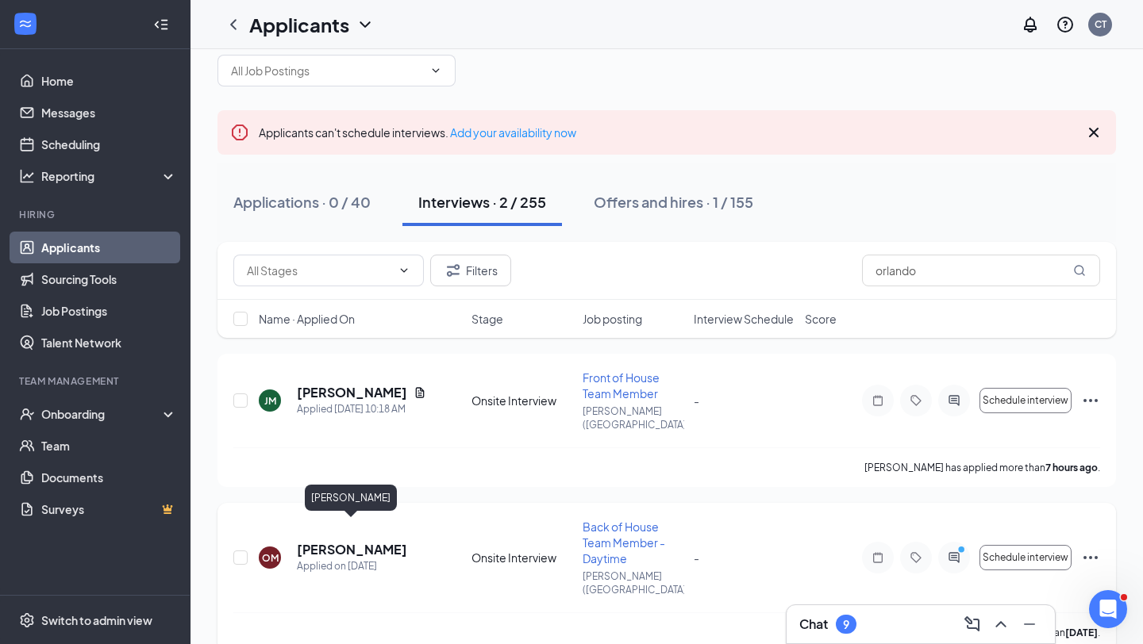
drag, startPoint x: 414, startPoint y: 528, endPoint x: 298, endPoint y: 522, distance: 116.8
click at [298, 541] on div "OM [PERSON_NAME] Applied on [DATE]" at bounding box center [360, 557] width 203 height 33
copy h5 "[PERSON_NAME]"
click at [928, 275] on input "orlando" at bounding box center [981, 271] width 238 height 32
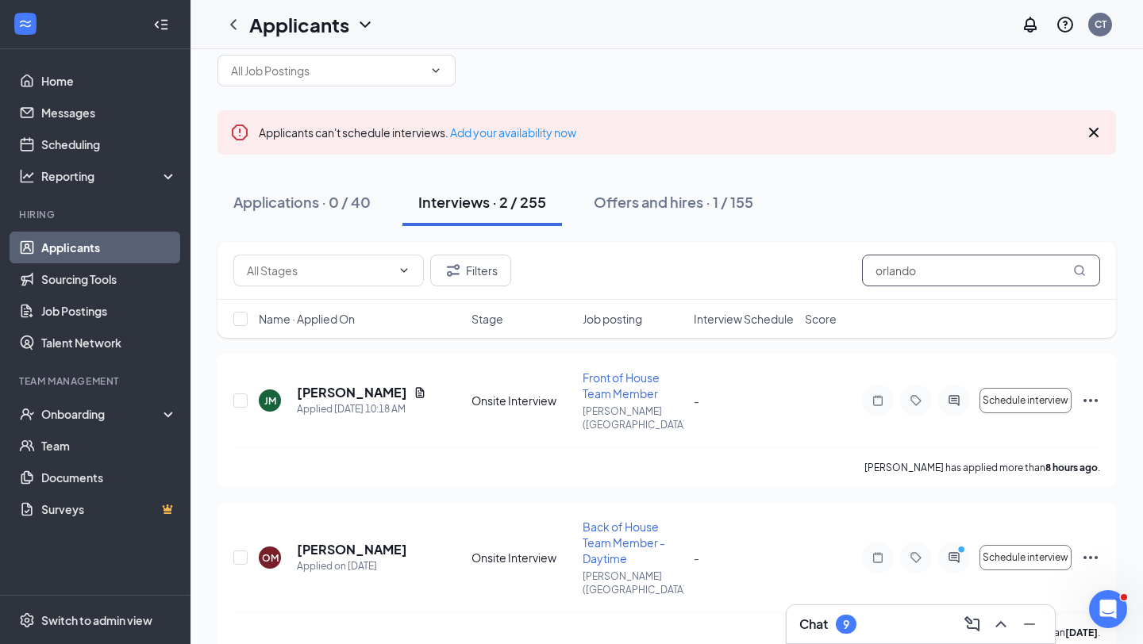
click at [936, 275] on input "orlando" at bounding box center [981, 271] width 238 height 32
click at [935, 275] on input "orlando" at bounding box center [981, 271] width 238 height 32
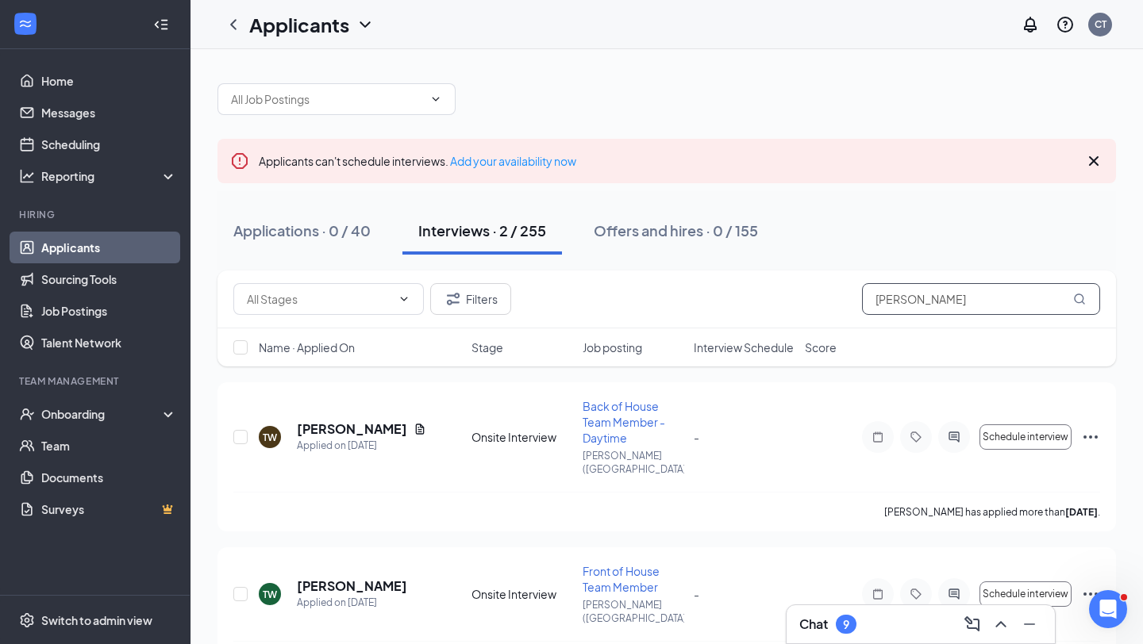
scroll to position [29, 0]
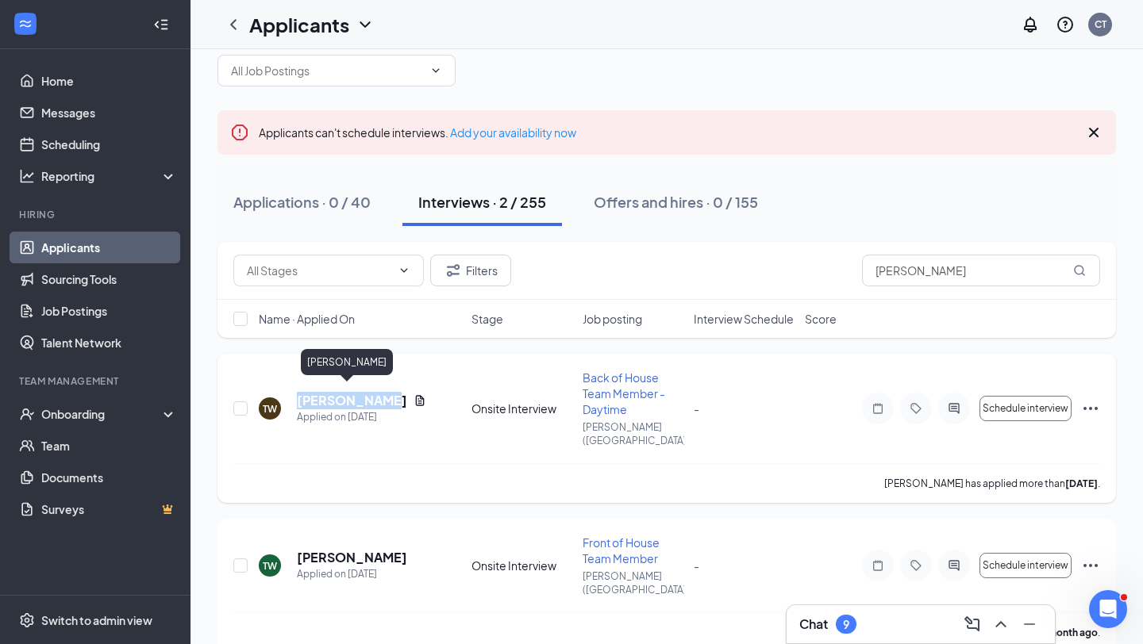
drag, startPoint x: 370, startPoint y: 396, endPoint x: 298, endPoint y: 396, distance: 71.4
click at [298, 396] on h5 "[PERSON_NAME]" at bounding box center [352, 400] width 110 height 17
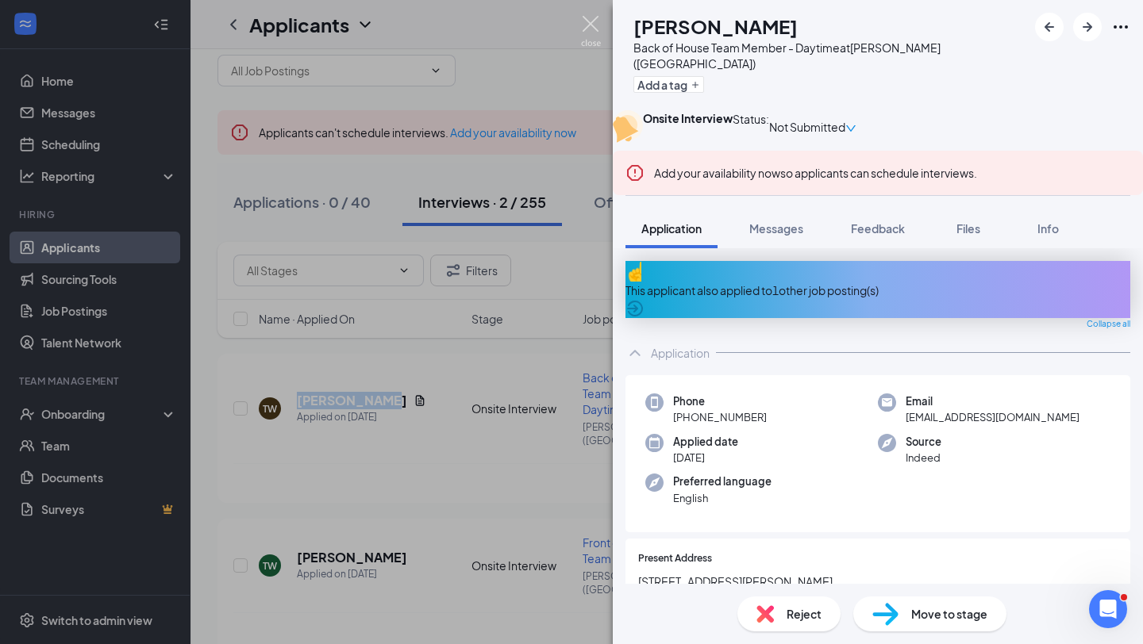
click at [590, 19] on img at bounding box center [591, 31] width 20 height 31
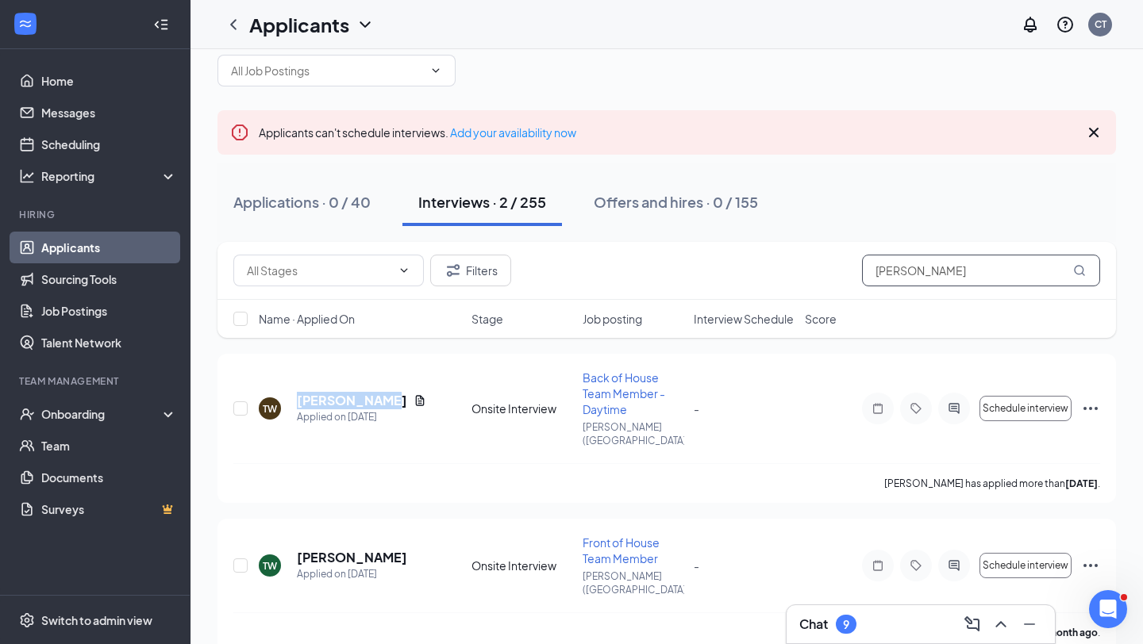
click at [1020, 272] on input "[PERSON_NAME]" at bounding box center [981, 271] width 238 height 32
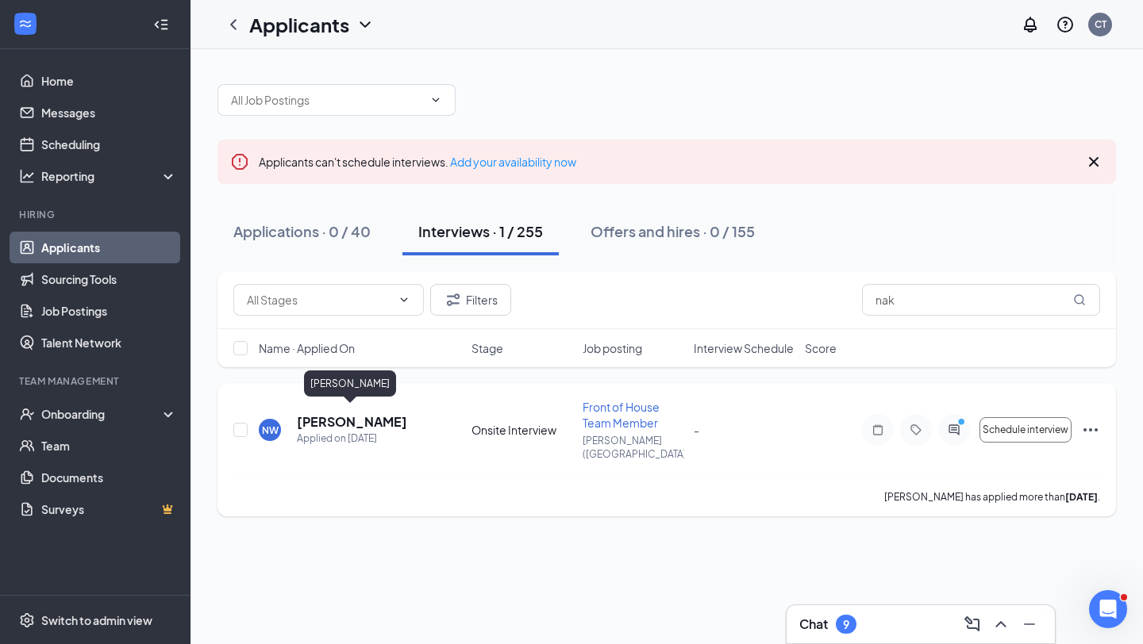
drag, startPoint x: 393, startPoint y: 419, endPoint x: 297, endPoint y: 421, distance: 96.0
click at [297, 421] on div "NW [PERSON_NAME] Applied on [DATE]" at bounding box center [360, 429] width 203 height 33
copy h5 "[PERSON_NAME]"
click at [912, 303] on input "nak" at bounding box center [981, 300] width 238 height 32
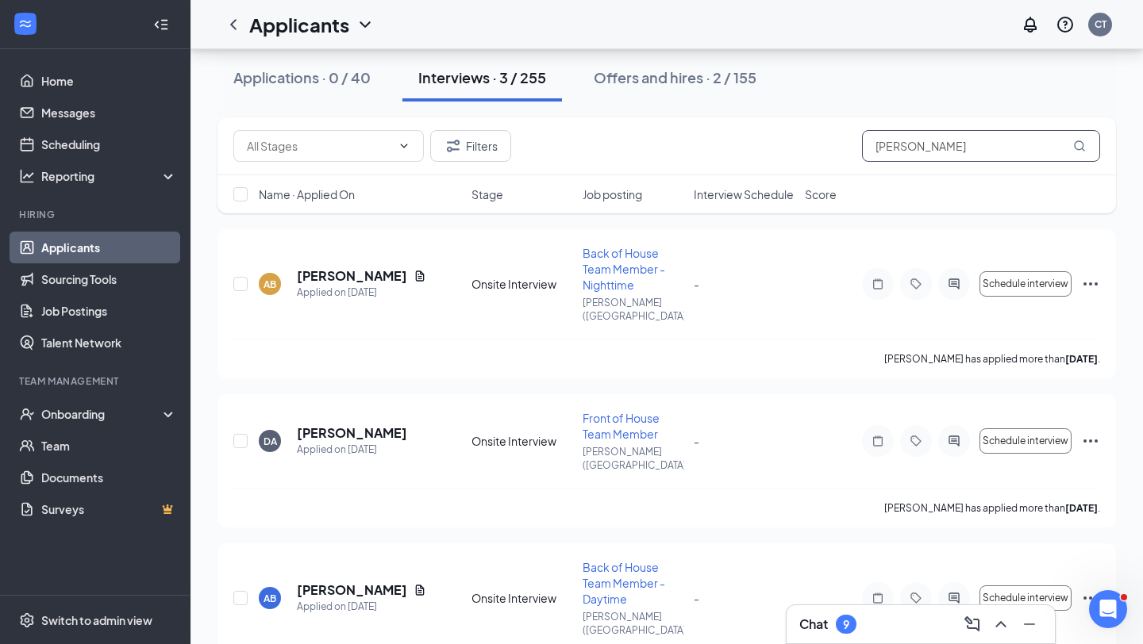
scroll to position [100, 0]
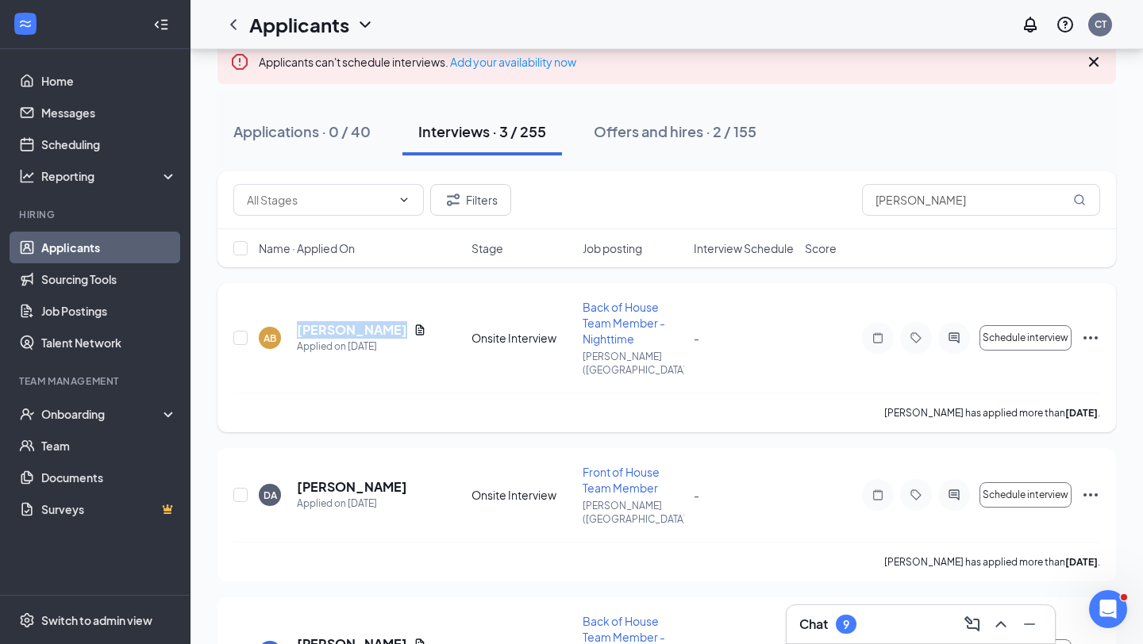
drag, startPoint x: 379, startPoint y: 321, endPoint x: 294, endPoint y: 322, distance: 85.7
click at [294, 322] on div "AB [PERSON_NAME] Applied on [DATE]" at bounding box center [360, 337] width 203 height 33
copy h5 "[PERSON_NAME]"
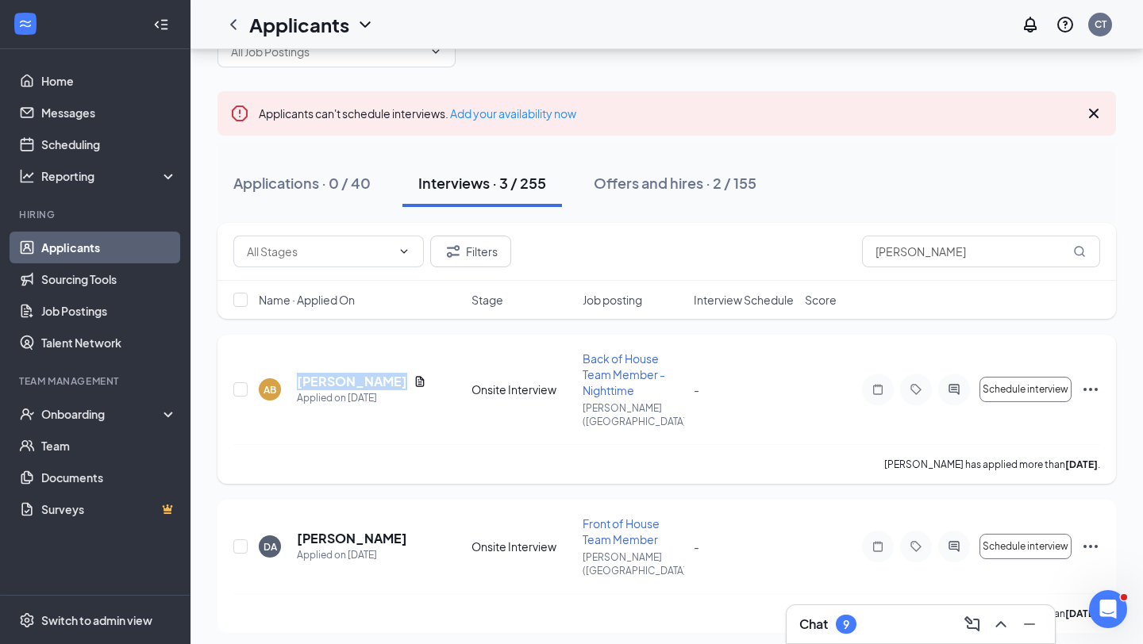
scroll to position [49, 0]
click at [1000, 256] on input "[PERSON_NAME]" at bounding box center [981, 251] width 238 height 32
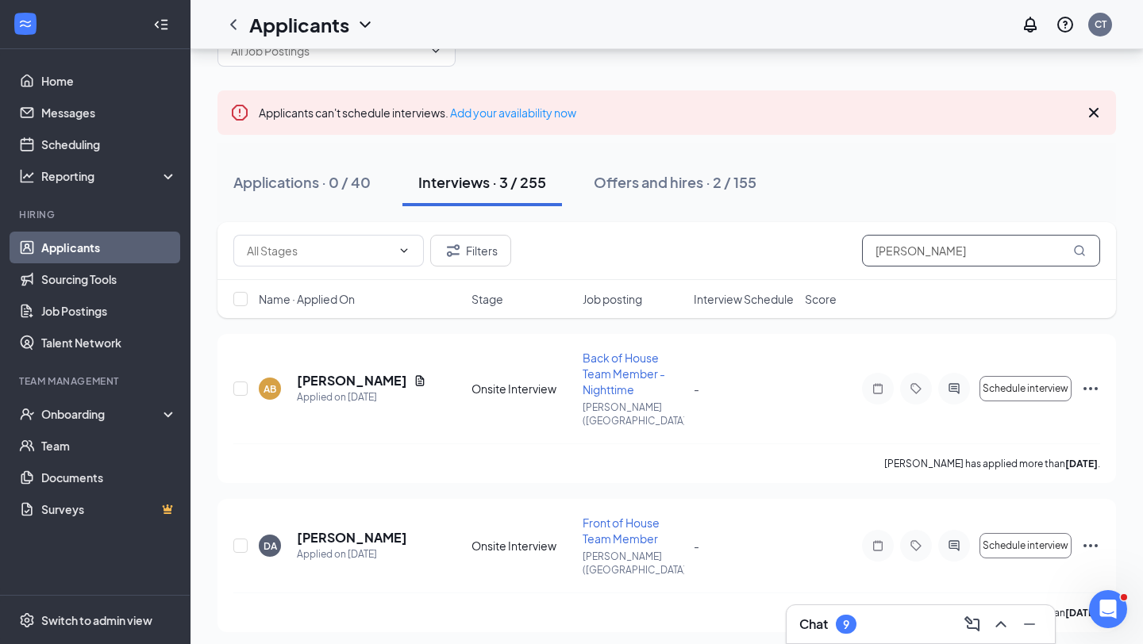
click at [1000, 256] on input "[PERSON_NAME]" at bounding box center [981, 251] width 238 height 32
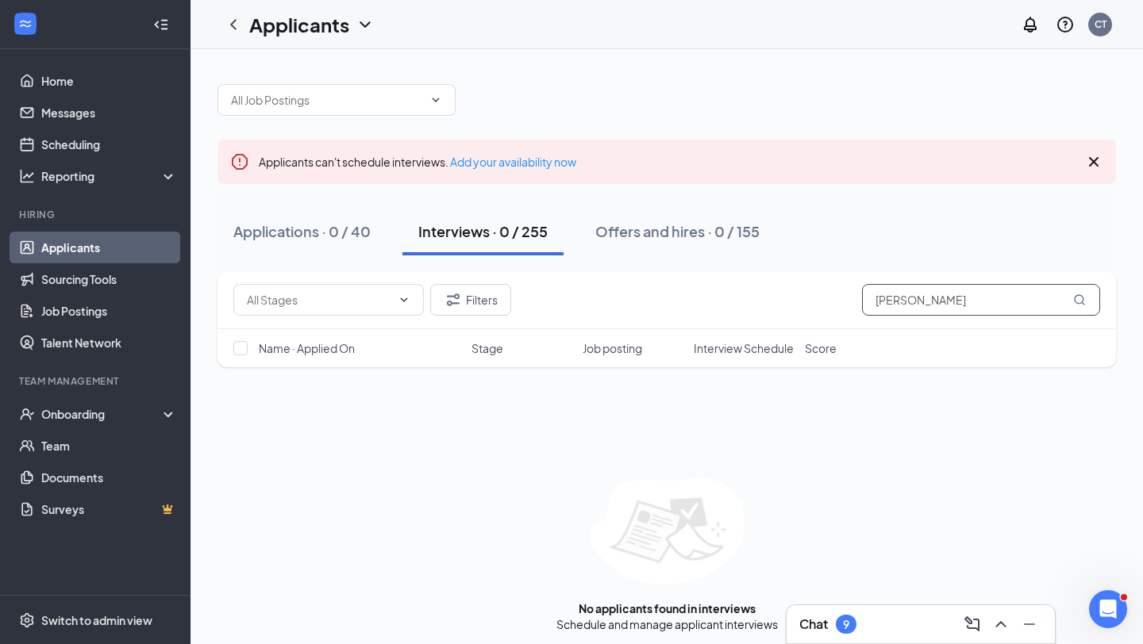
scroll to position [7, 0]
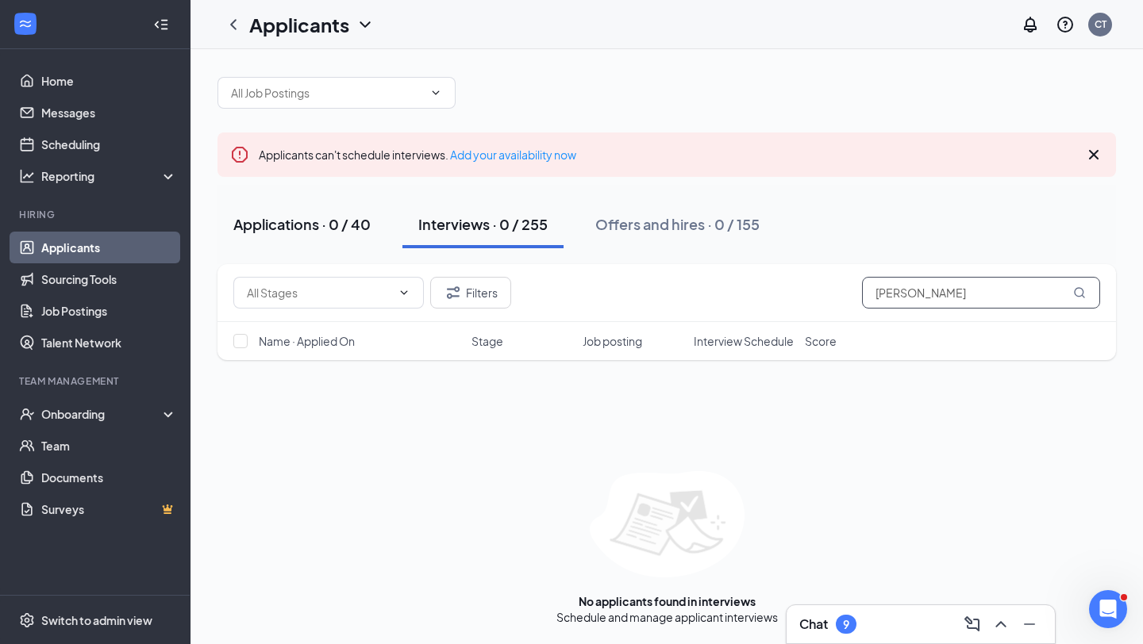
type input "[PERSON_NAME]"
click at [332, 236] on button "Applications · 0 / 40" at bounding box center [301, 225] width 169 height 48
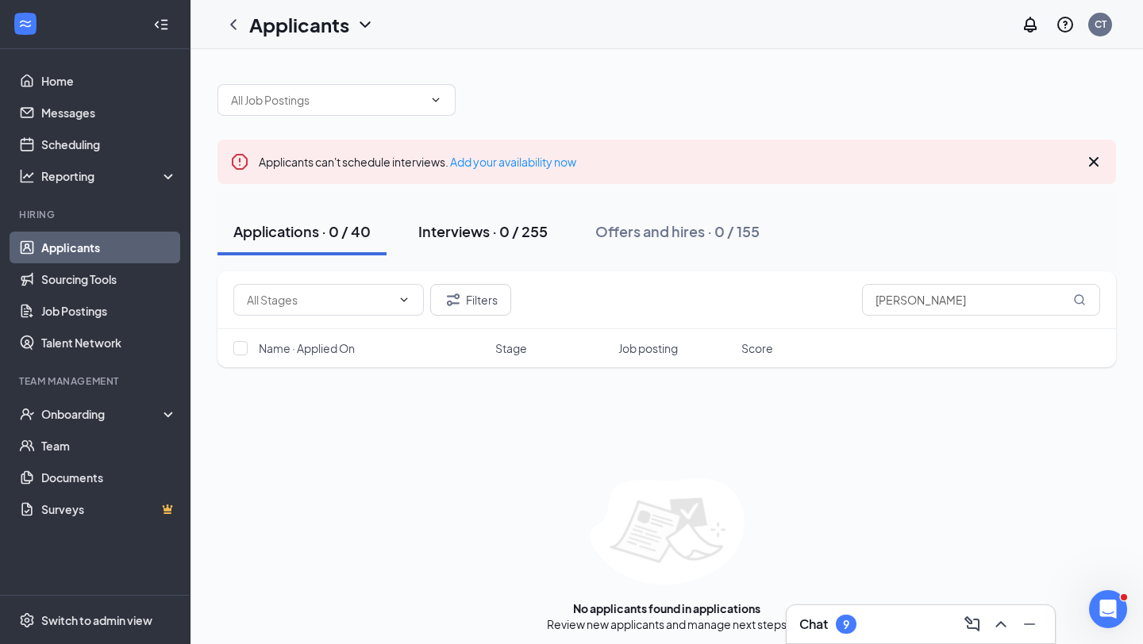
click at [524, 228] on div "Interviews · 0 / 255" at bounding box center [482, 231] width 129 height 20
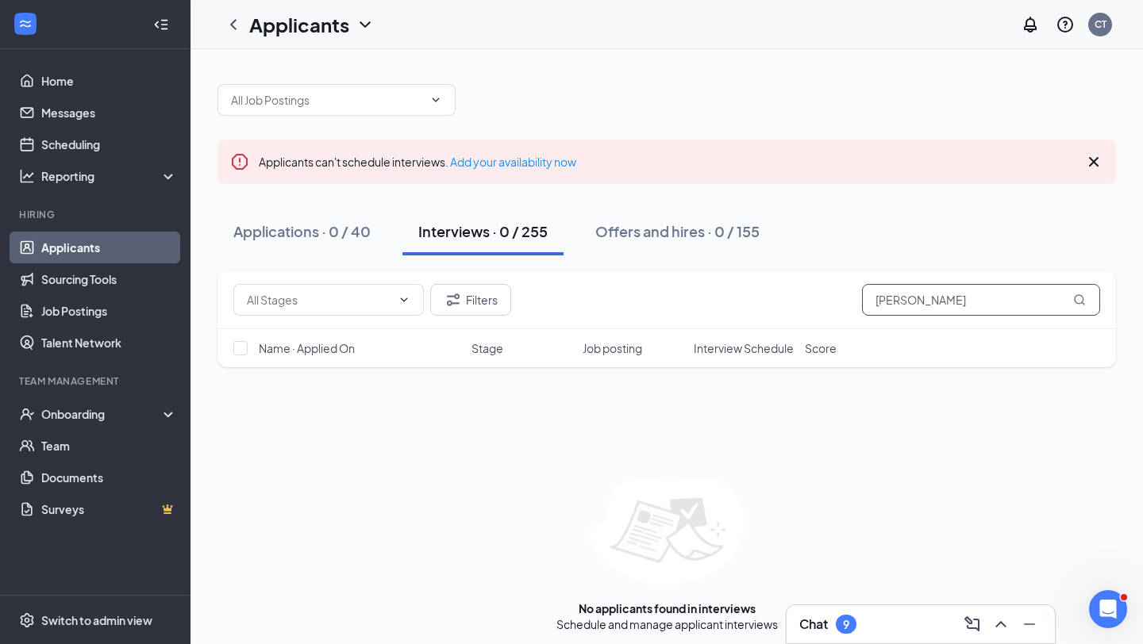
click at [936, 297] on input "[PERSON_NAME]" at bounding box center [981, 300] width 238 height 32
type input "c"
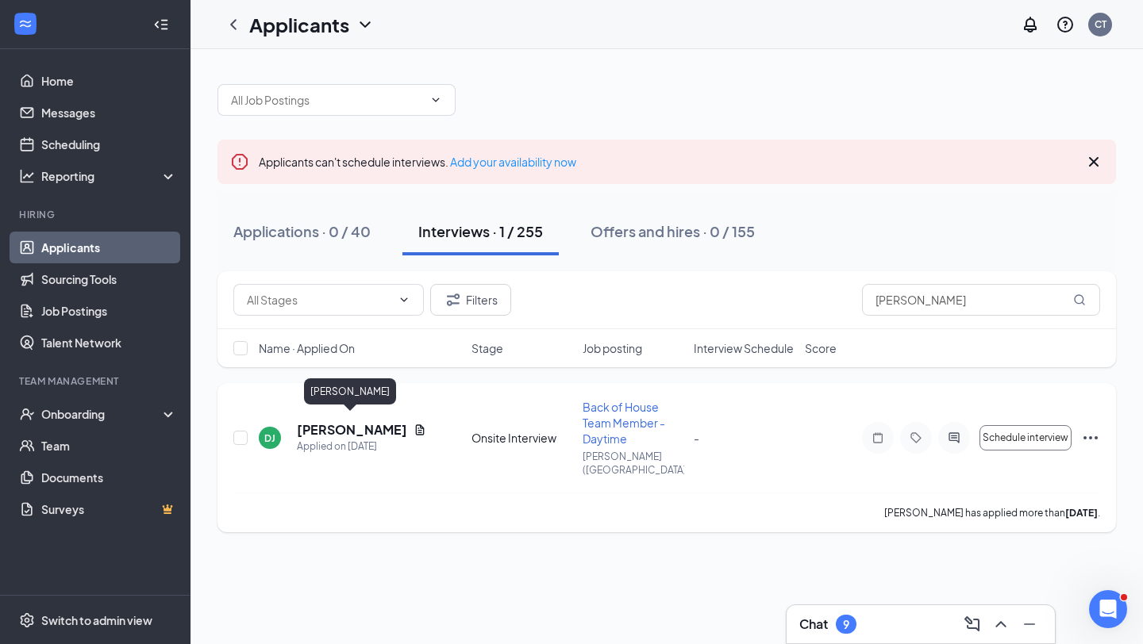
drag, startPoint x: 399, startPoint y: 425, endPoint x: 301, endPoint y: 428, distance: 98.4
click at [301, 428] on div "[PERSON_NAME]" at bounding box center [361, 429] width 129 height 17
copy h5 "[PERSON_NAME]"
click at [1024, 299] on input "[PERSON_NAME]" at bounding box center [981, 300] width 238 height 32
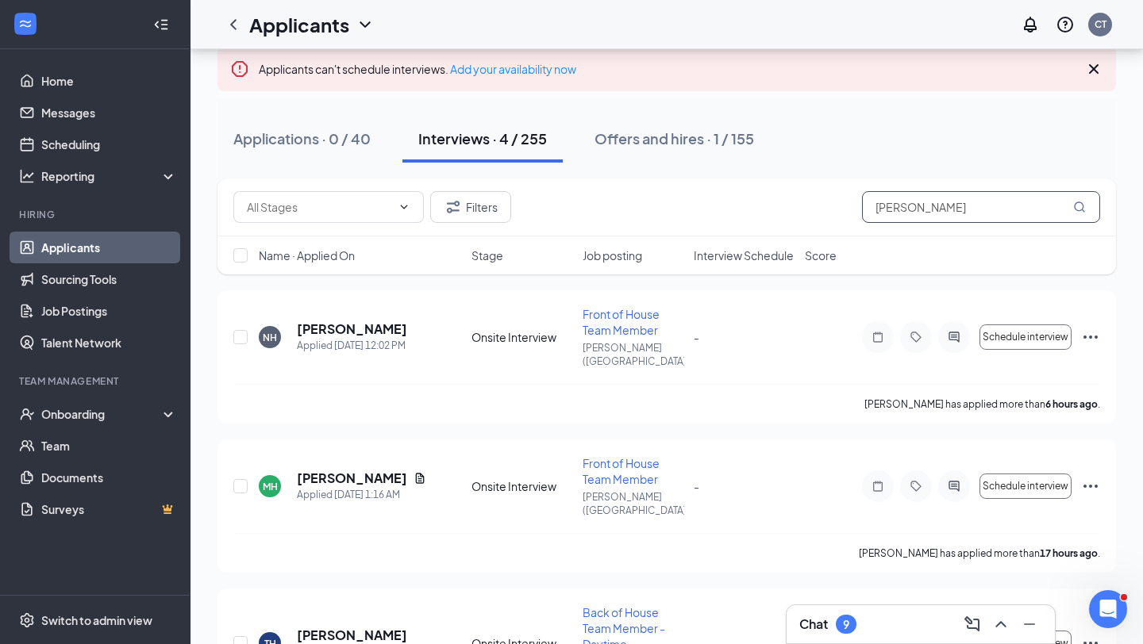
scroll to position [97, 0]
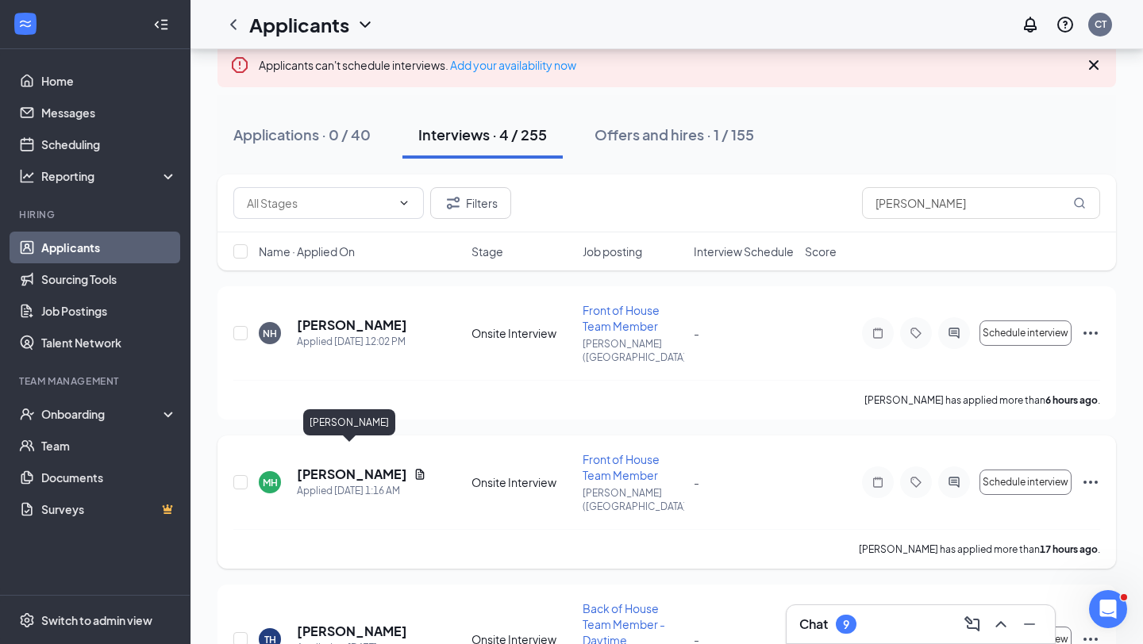
drag, startPoint x: 390, startPoint y: 455, endPoint x: 298, endPoint y: 457, distance: 92.9
click at [298, 466] on div "[PERSON_NAME]" at bounding box center [361, 474] width 129 height 17
click at [965, 208] on input "[PERSON_NAME]" at bounding box center [981, 203] width 238 height 32
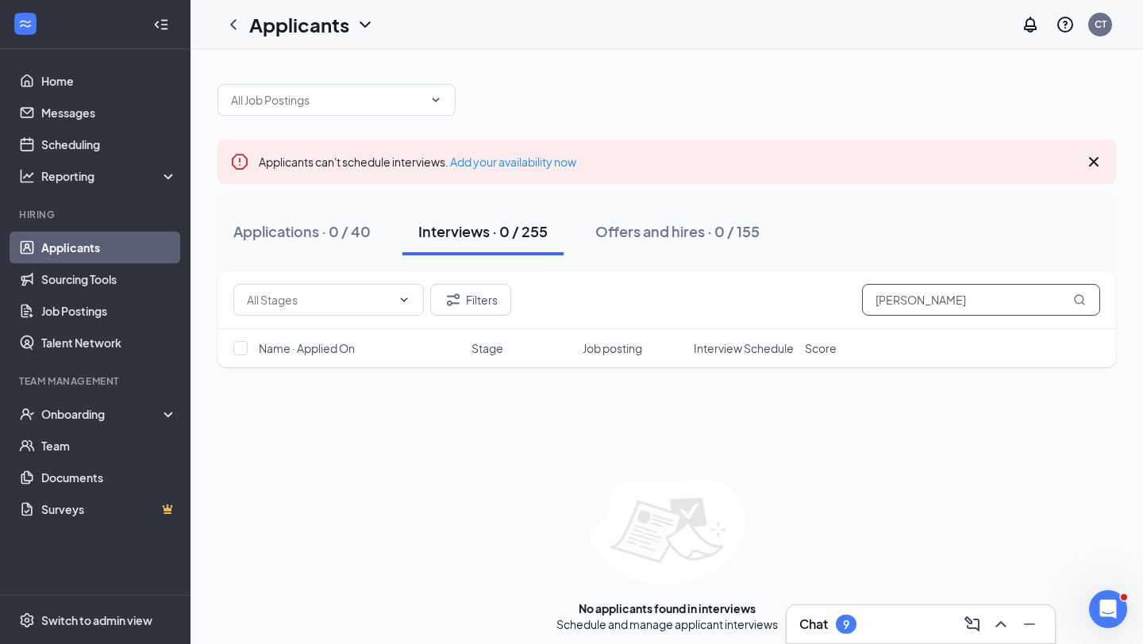
scroll to position [7, 0]
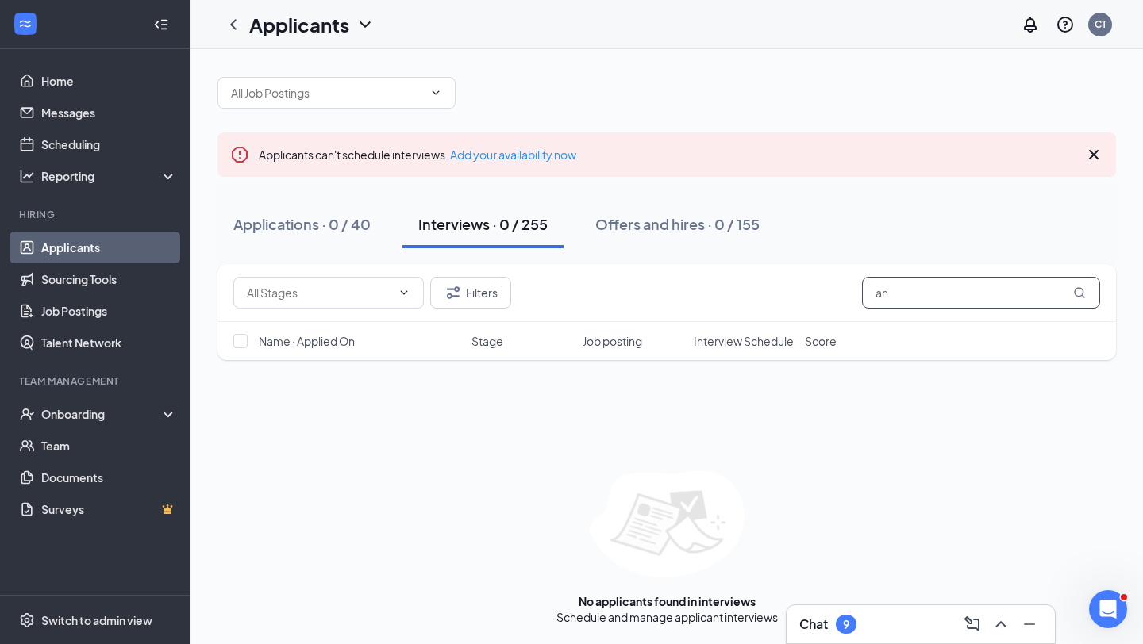
type input "a"
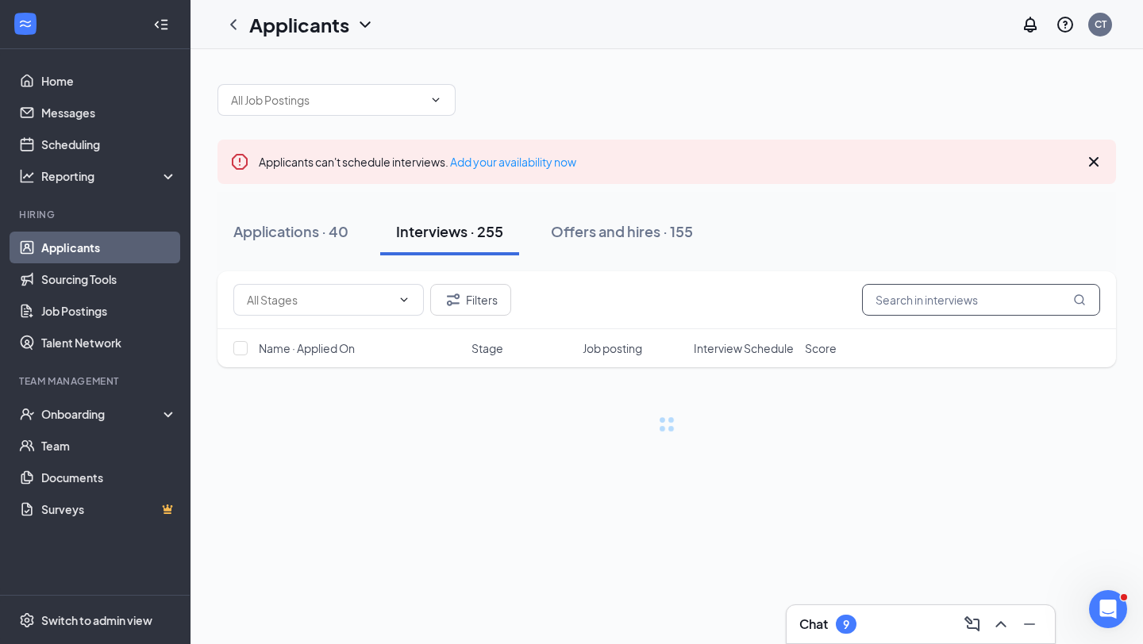
type input "o"
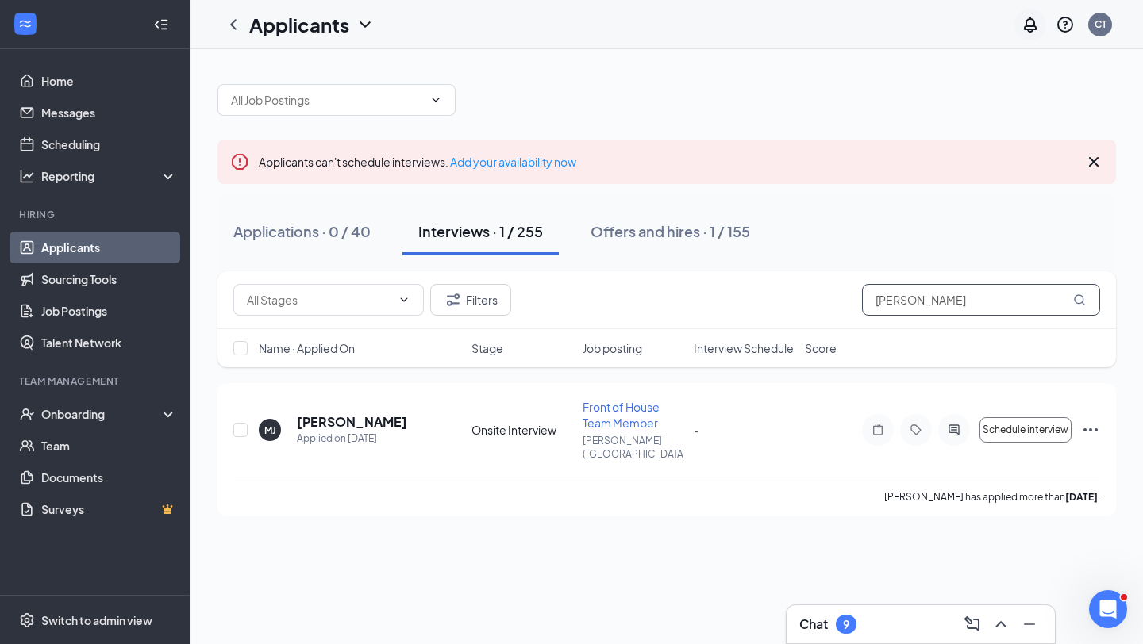
type input "[PERSON_NAME]"
click at [828, 47] on div "Applicants CT" at bounding box center [666, 24] width 952 height 49
